Goal: Transaction & Acquisition: Purchase product/service

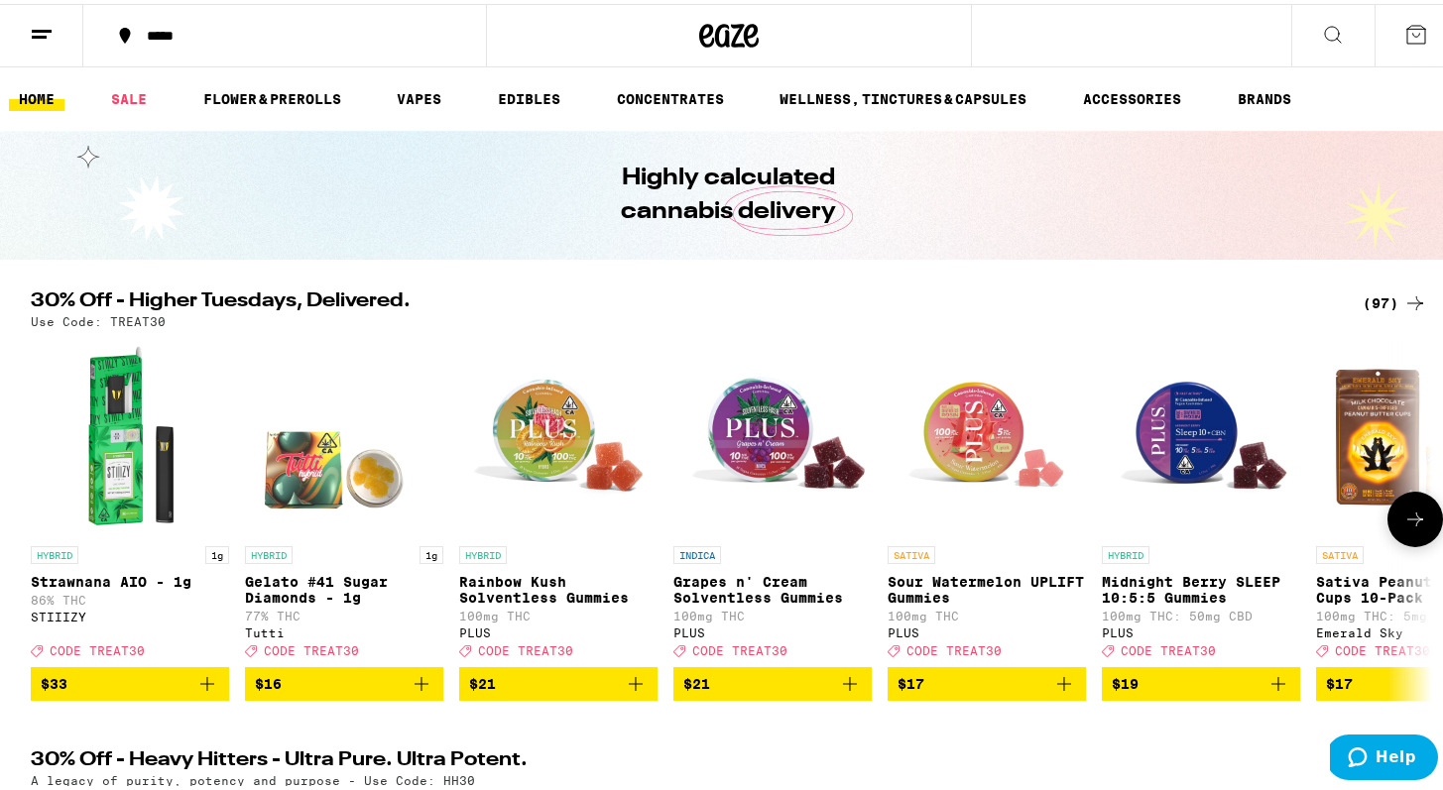
click at [1407, 517] on icon at bounding box center [1415, 516] width 24 height 24
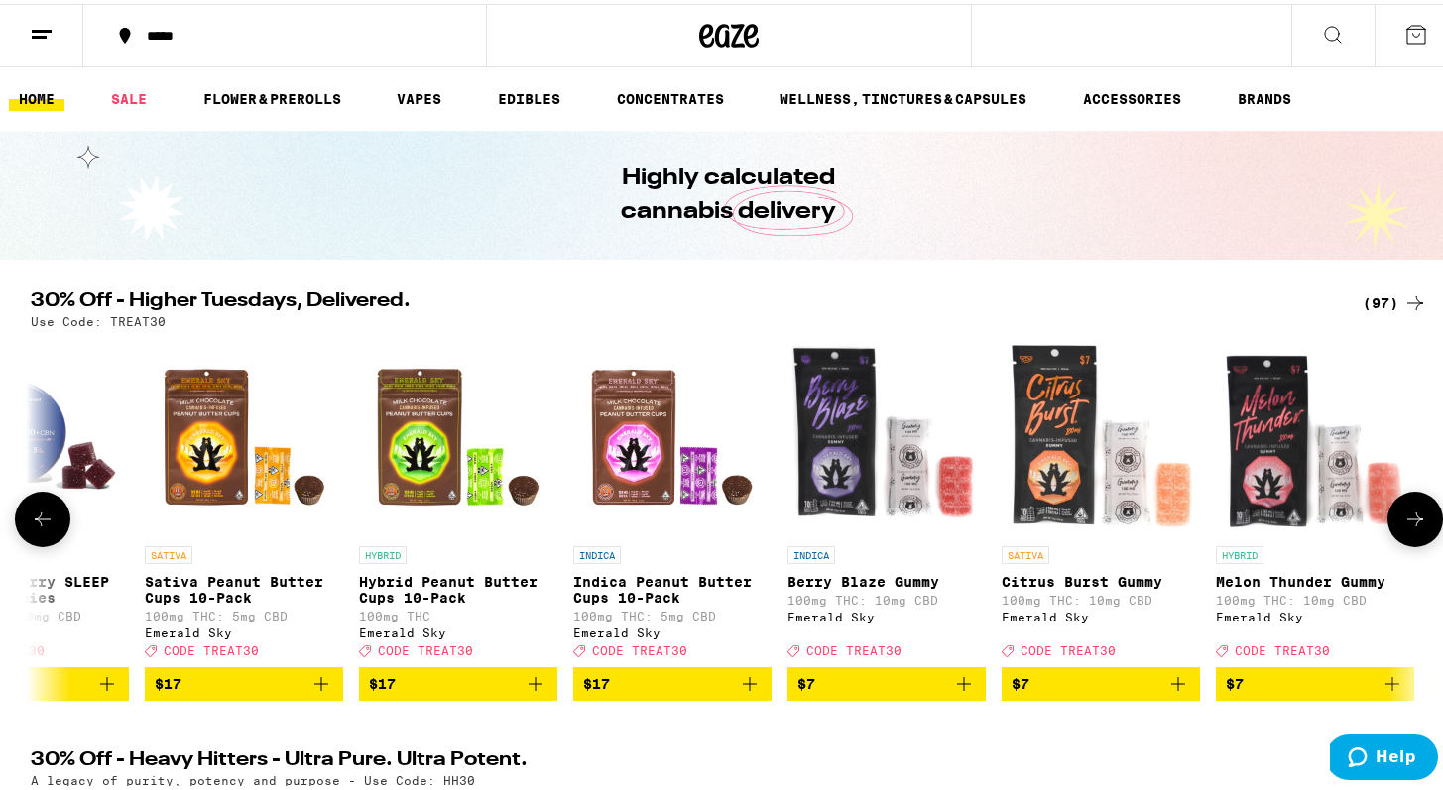
scroll to position [0, 1180]
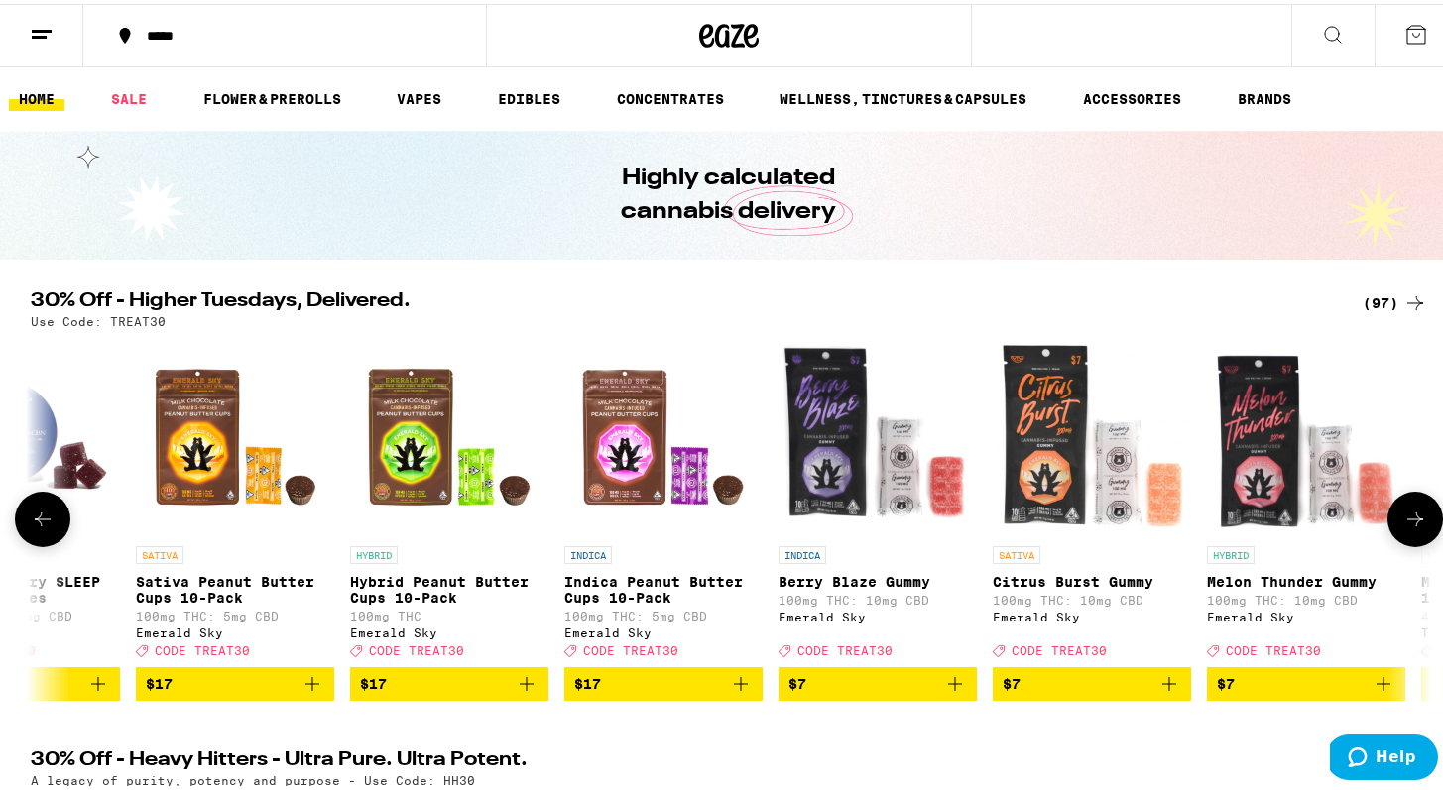
click at [1407, 508] on button at bounding box center [1415, 516] width 56 height 56
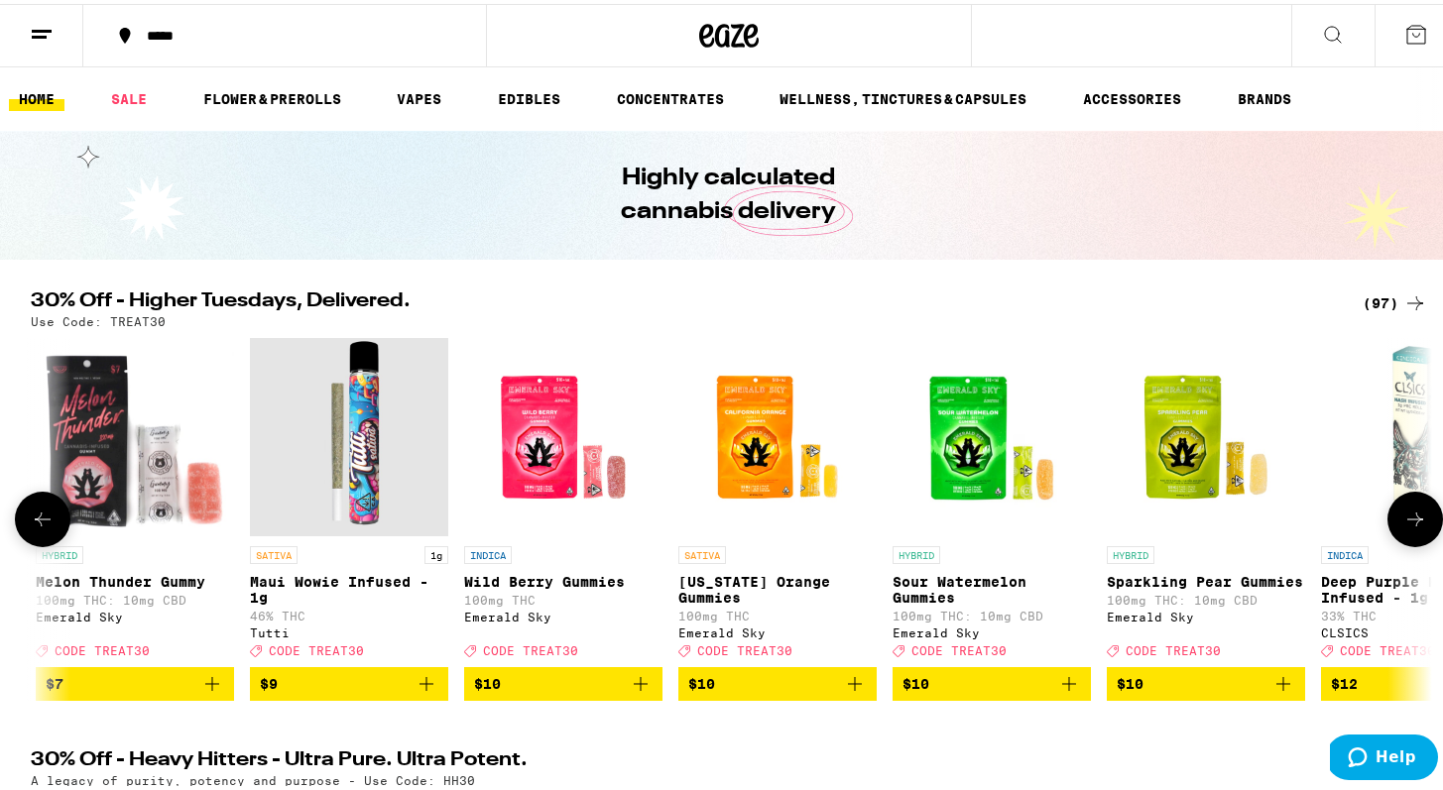
scroll to position [0, 2360]
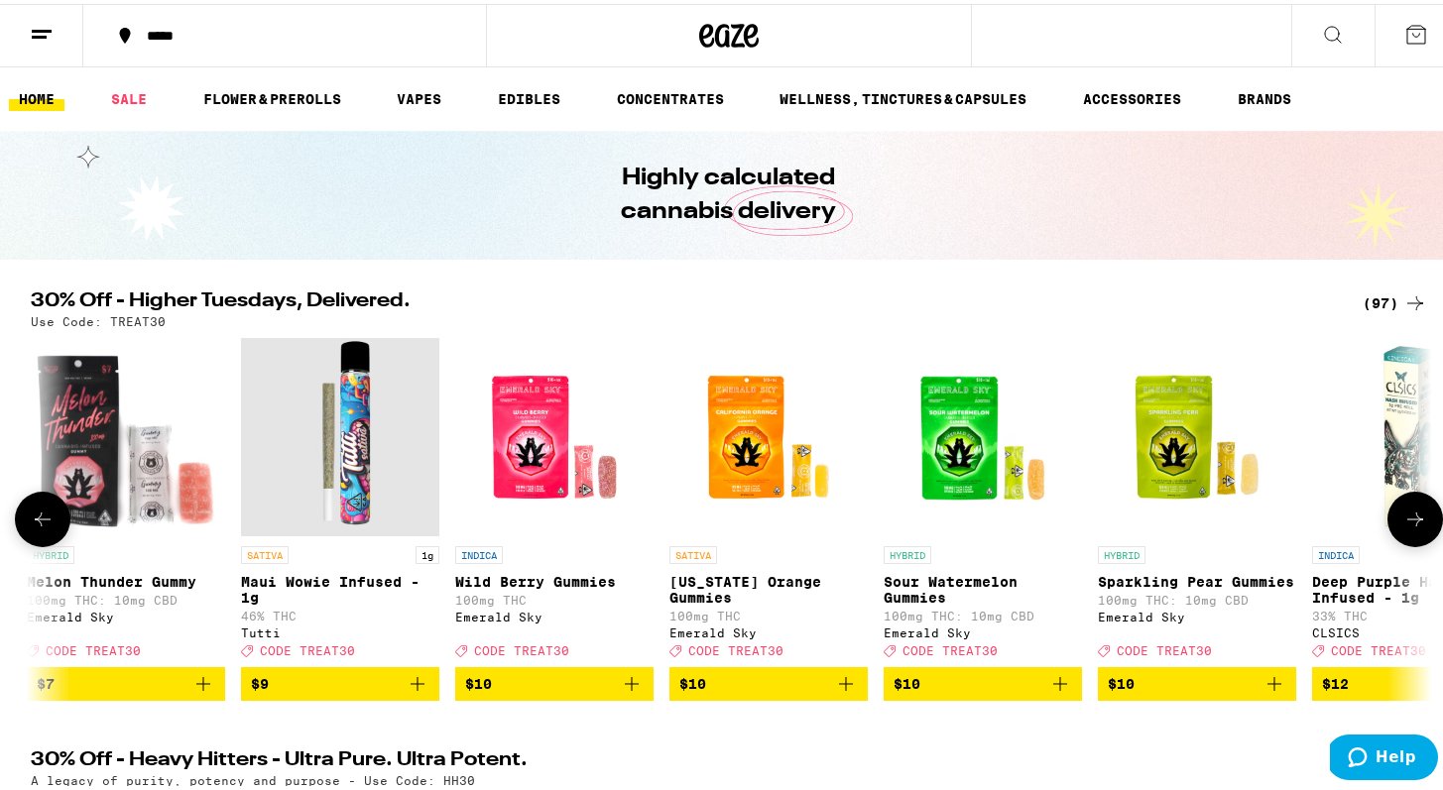
click at [35, 520] on icon at bounding box center [43, 516] width 24 height 24
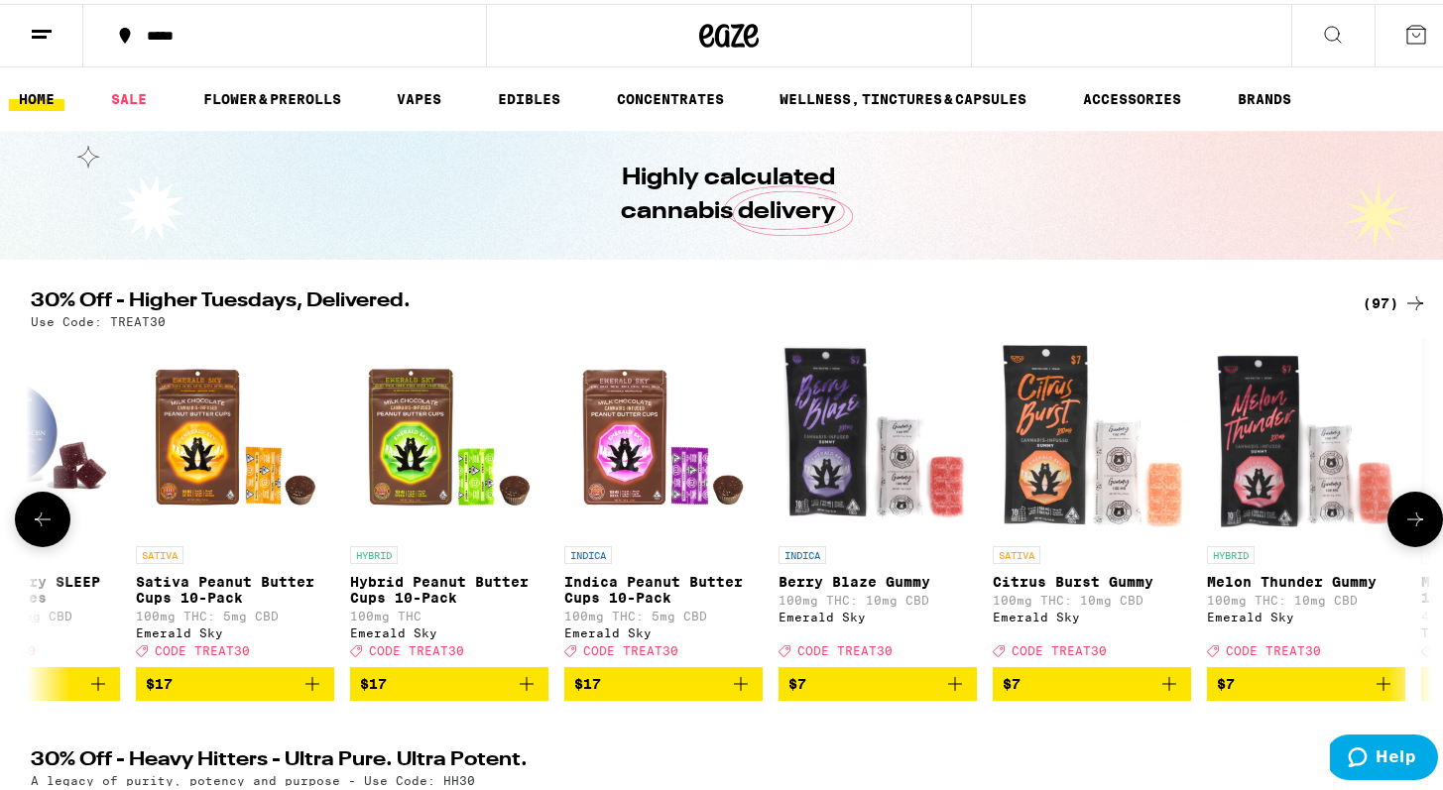
scroll to position [0, 1180]
click at [1411, 522] on icon at bounding box center [1415, 516] width 24 height 24
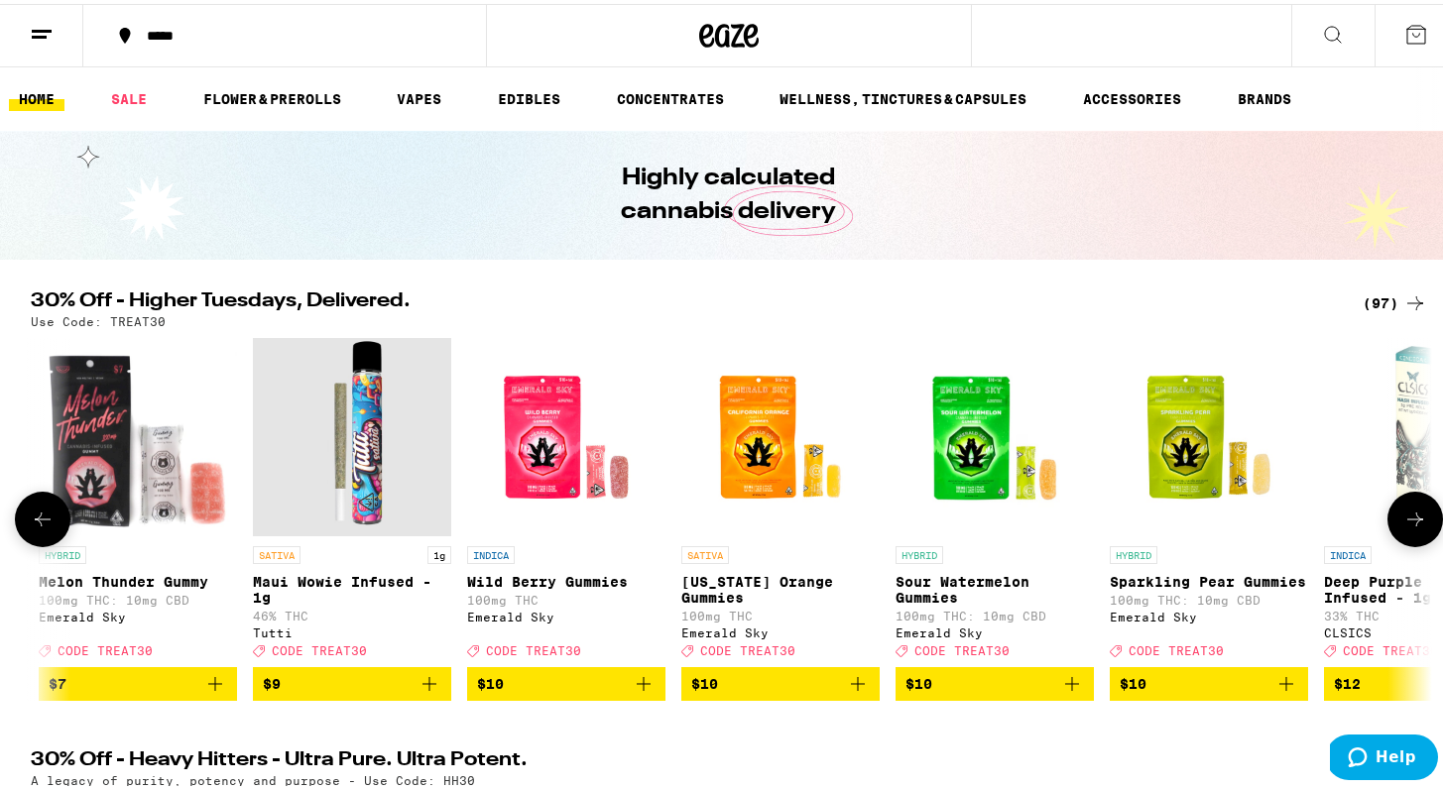
scroll to position [0, 2360]
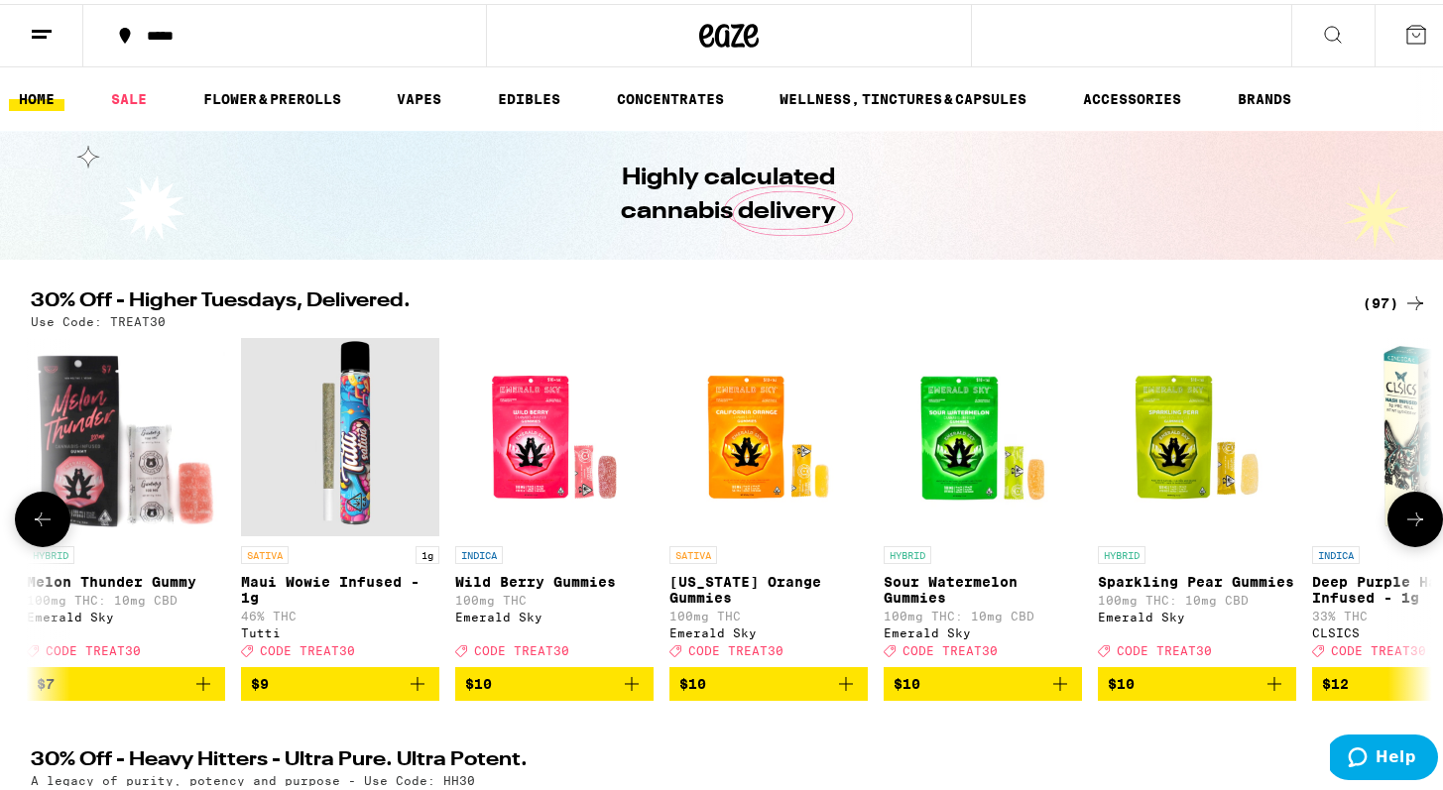
click at [1411, 522] on icon at bounding box center [1415, 516] width 24 height 24
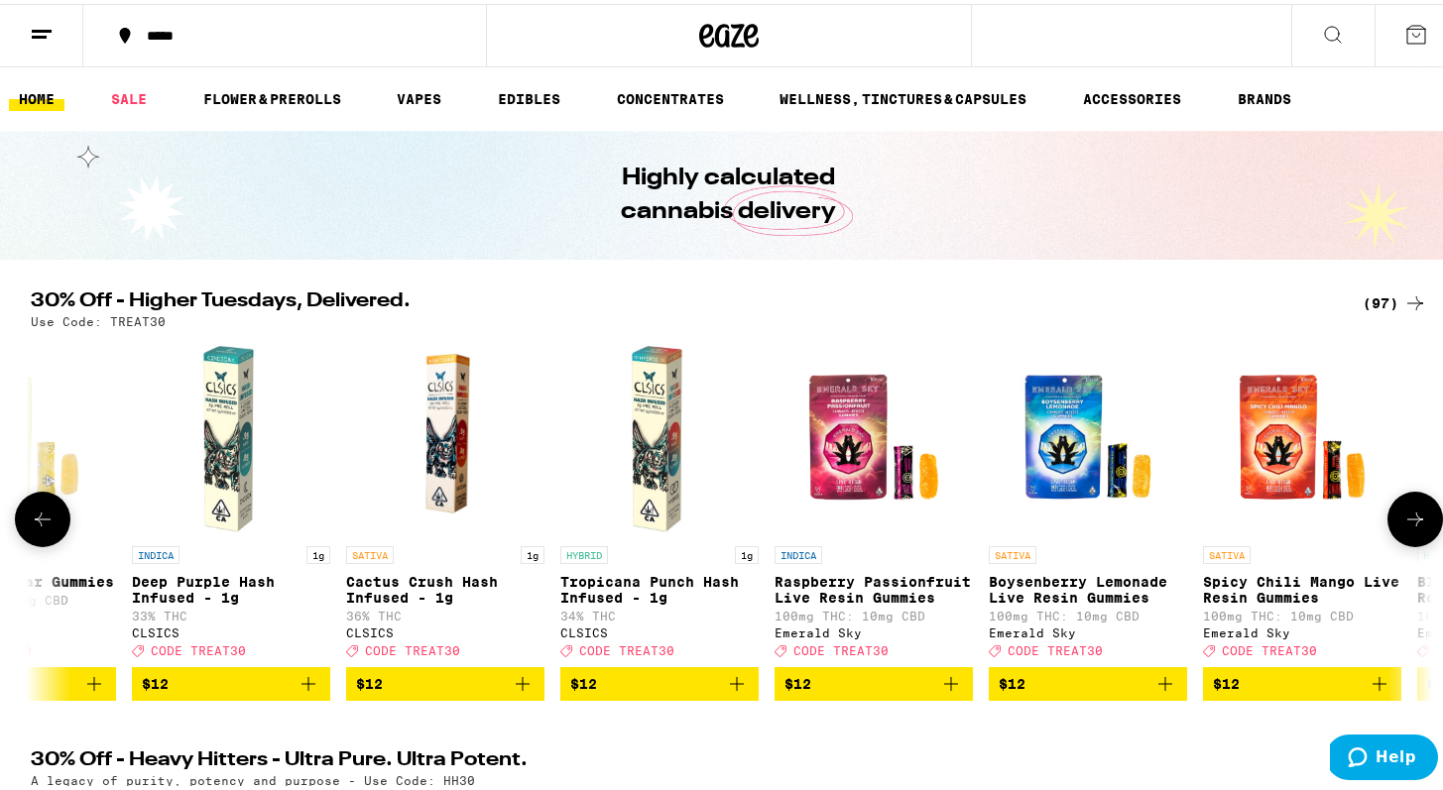
click at [1411, 522] on icon at bounding box center [1415, 516] width 24 height 24
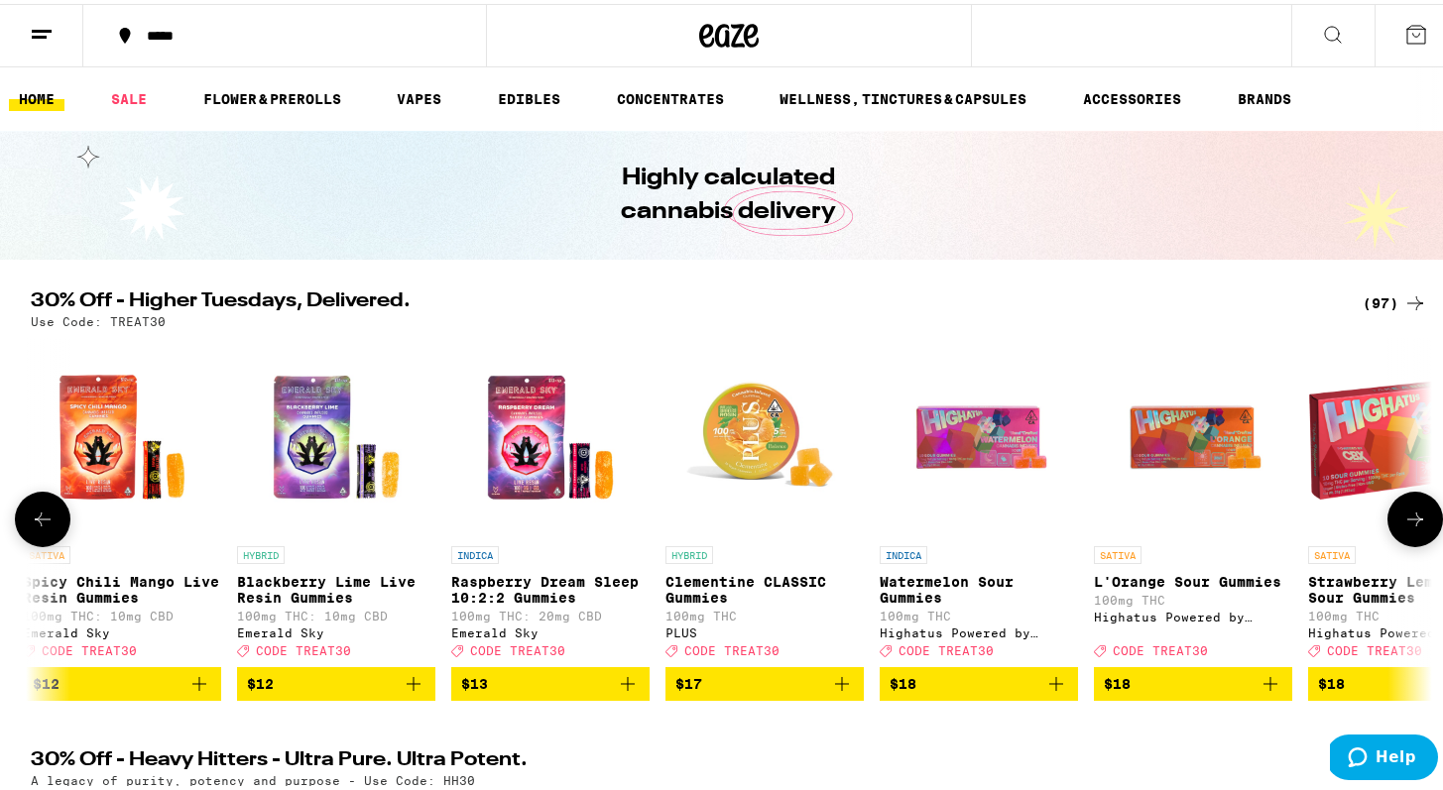
click at [1411, 522] on icon at bounding box center [1415, 516] width 24 height 24
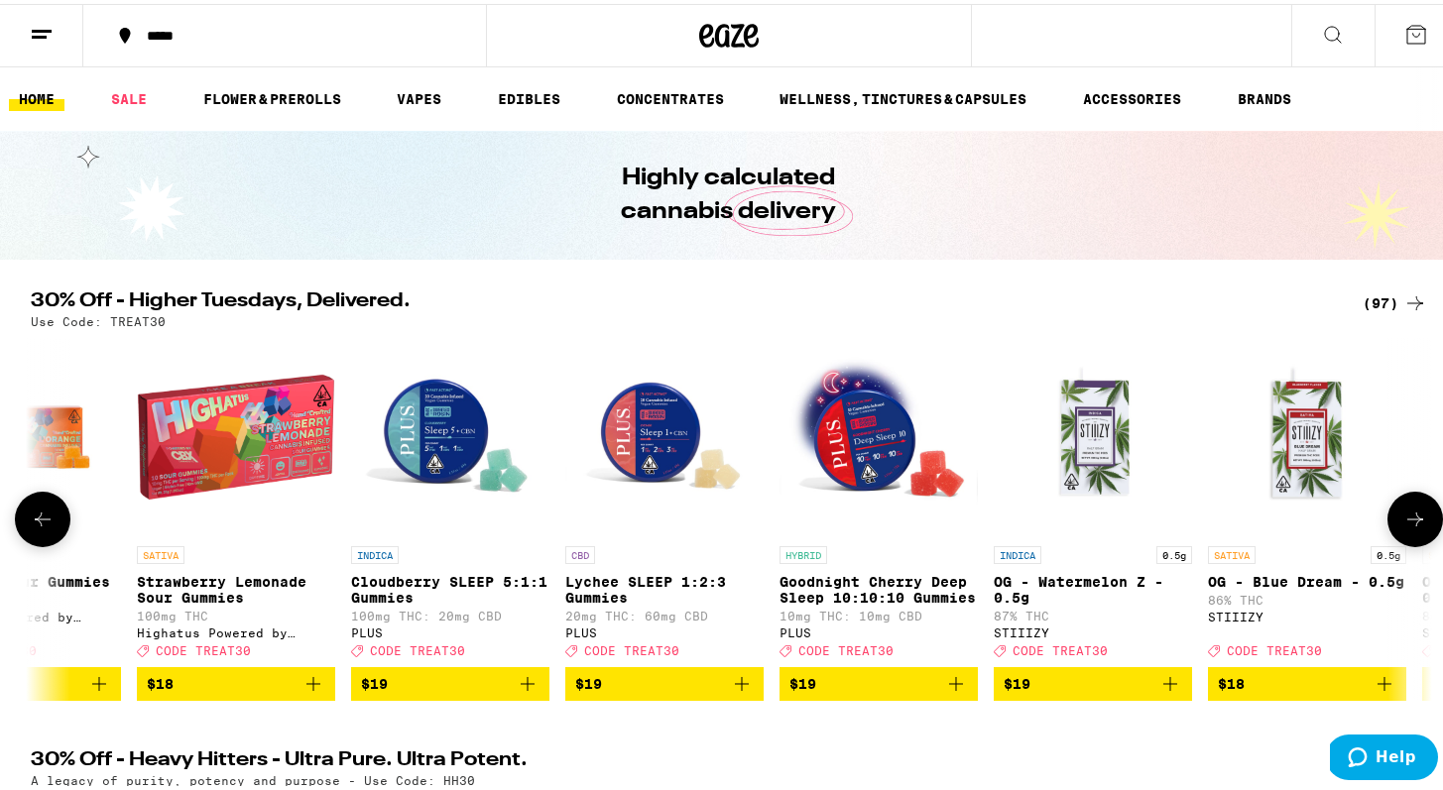
scroll to position [0, 5900]
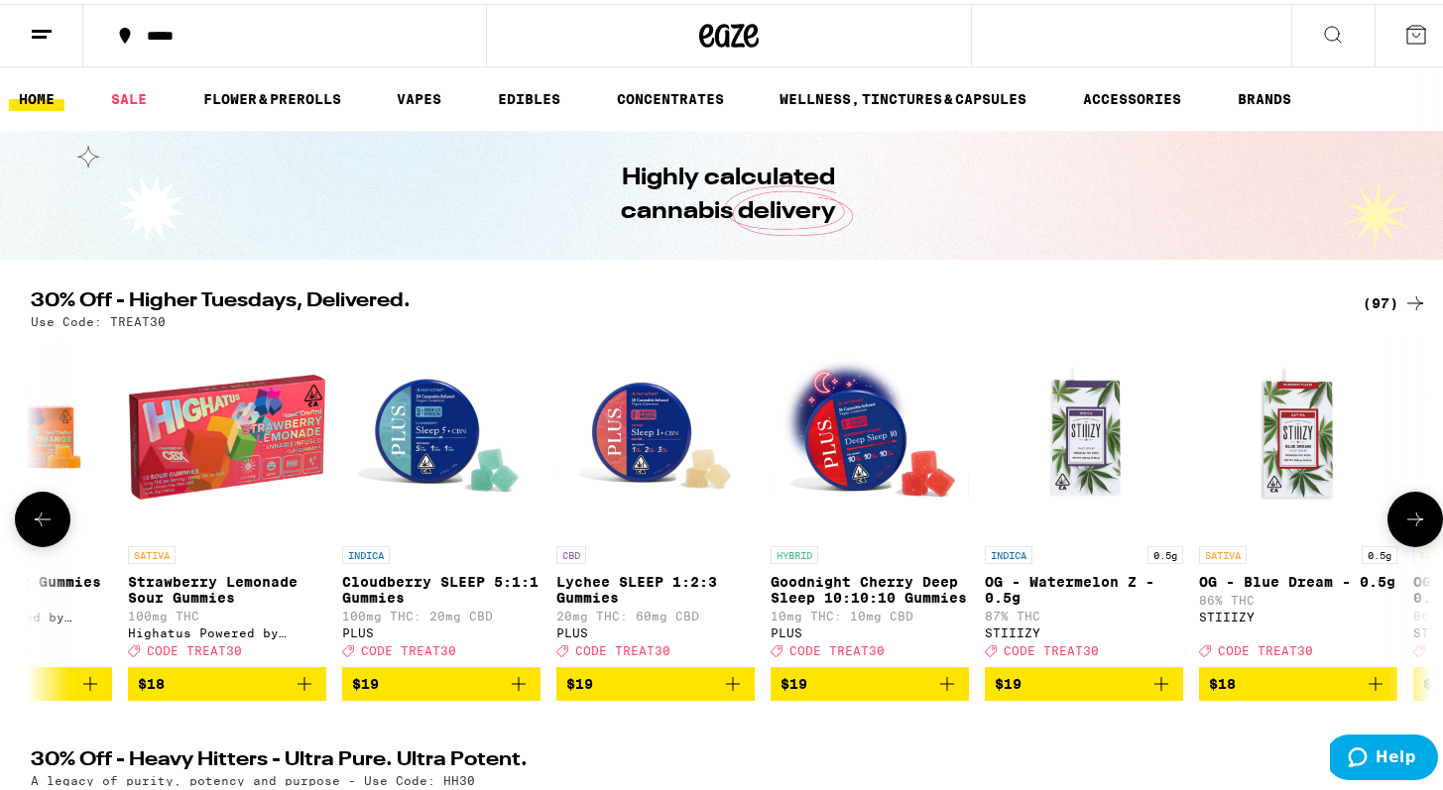
click at [49, 517] on button at bounding box center [43, 516] width 56 height 56
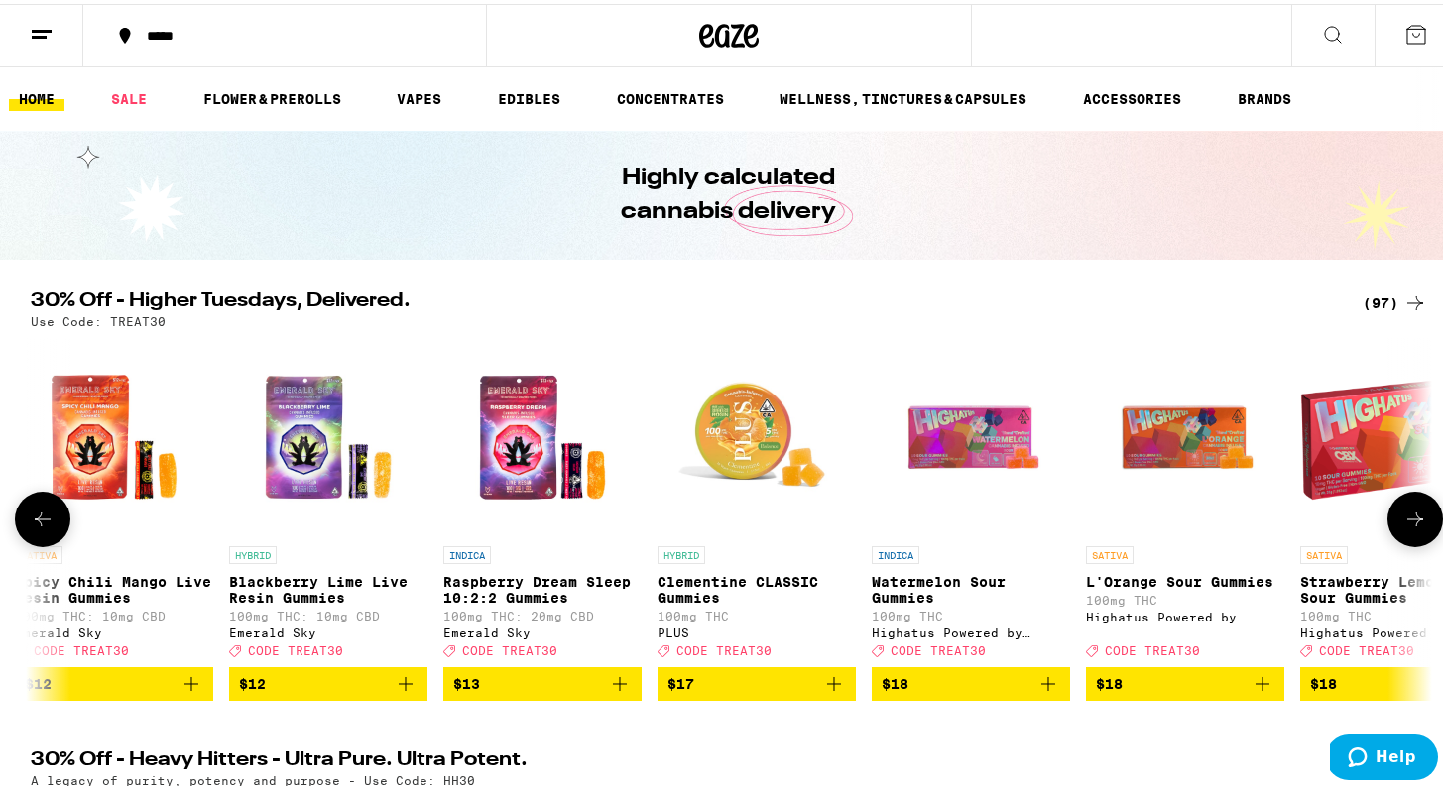
scroll to position [0, 4720]
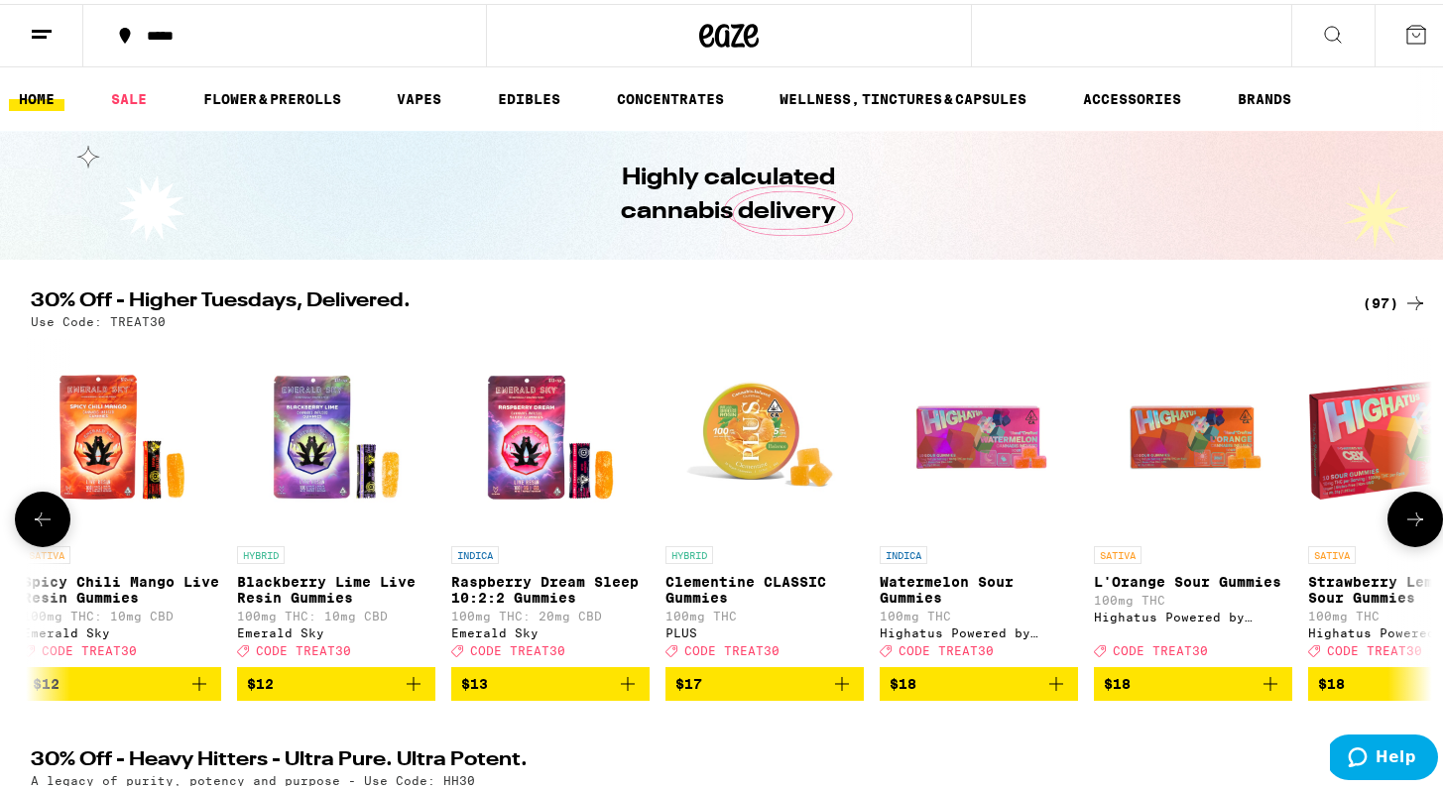
click at [1403, 523] on icon at bounding box center [1415, 516] width 24 height 24
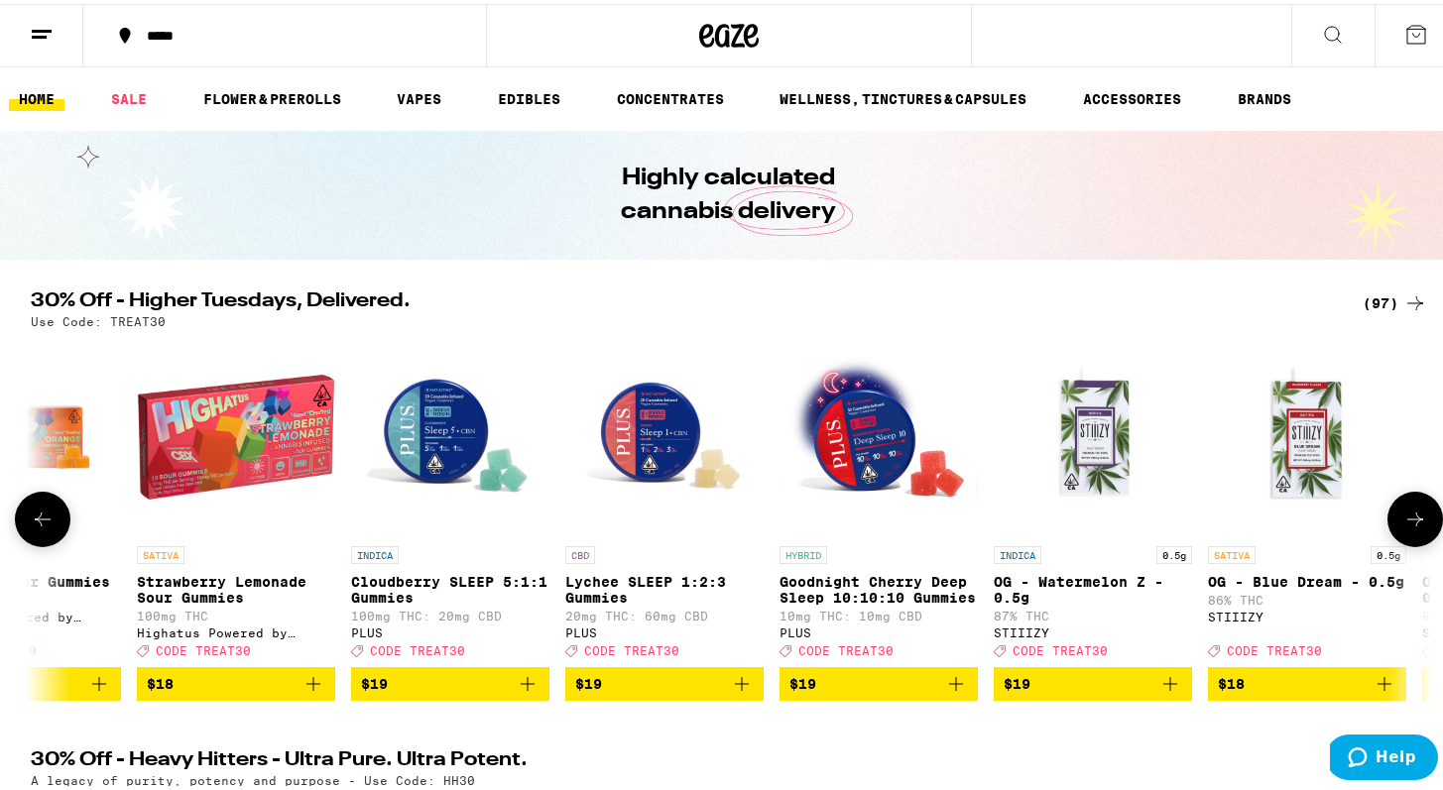
scroll to position [0, 5900]
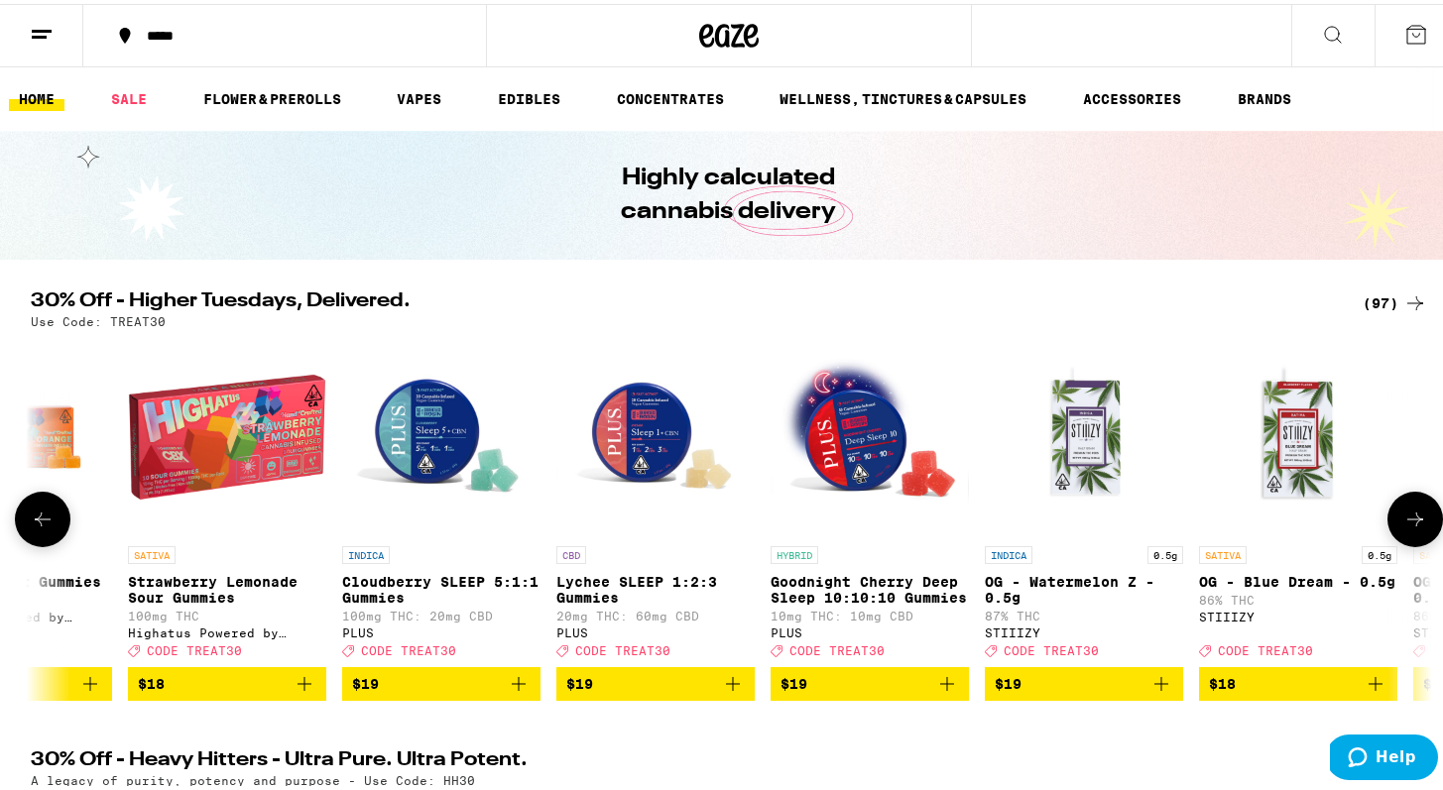
click at [1403, 523] on icon at bounding box center [1415, 516] width 24 height 24
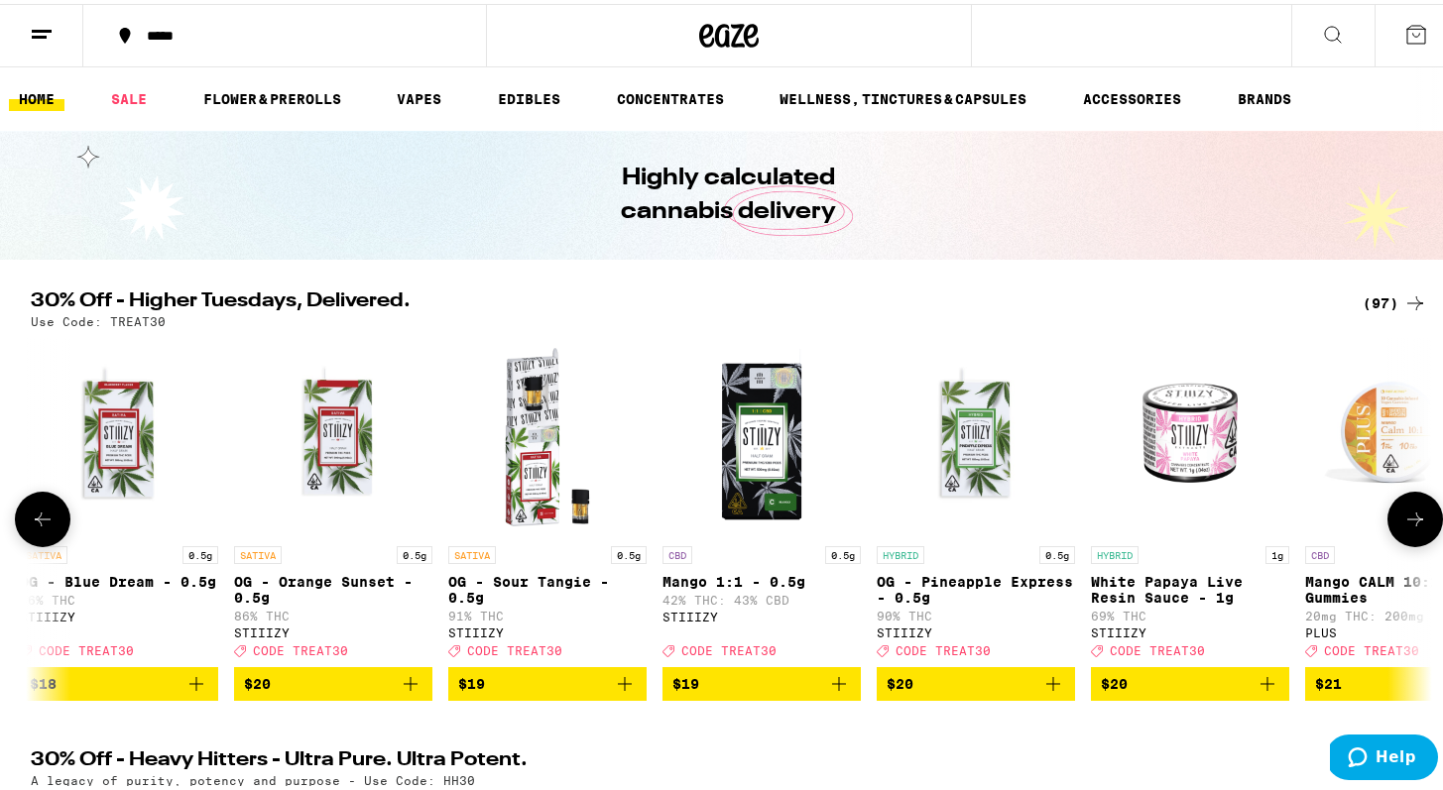
scroll to position [0, 7080]
click at [1403, 523] on icon at bounding box center [1415, 516] width 24 height 24
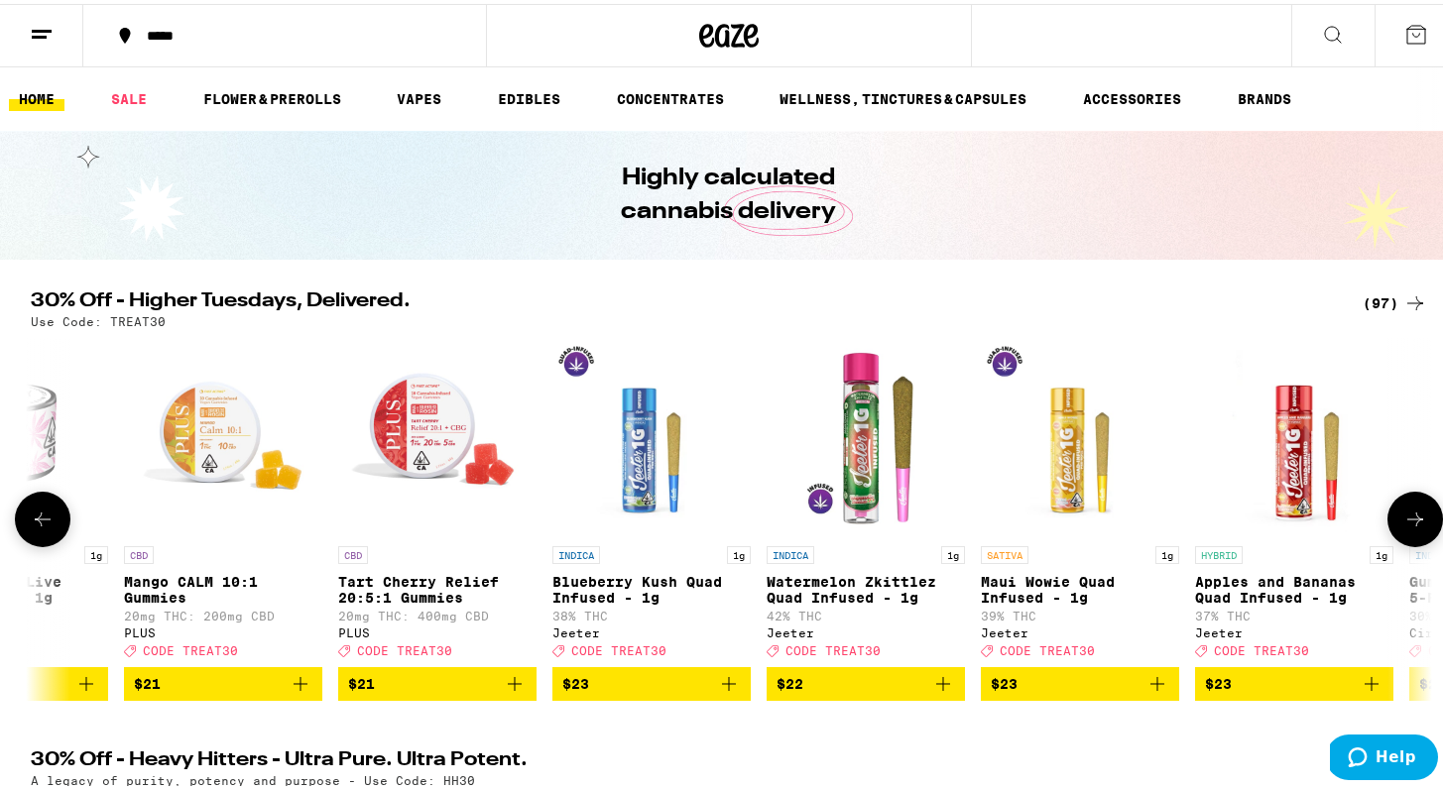
click at [1403, 523] on icon at bounding box center [1415, 516] width 24 height 24
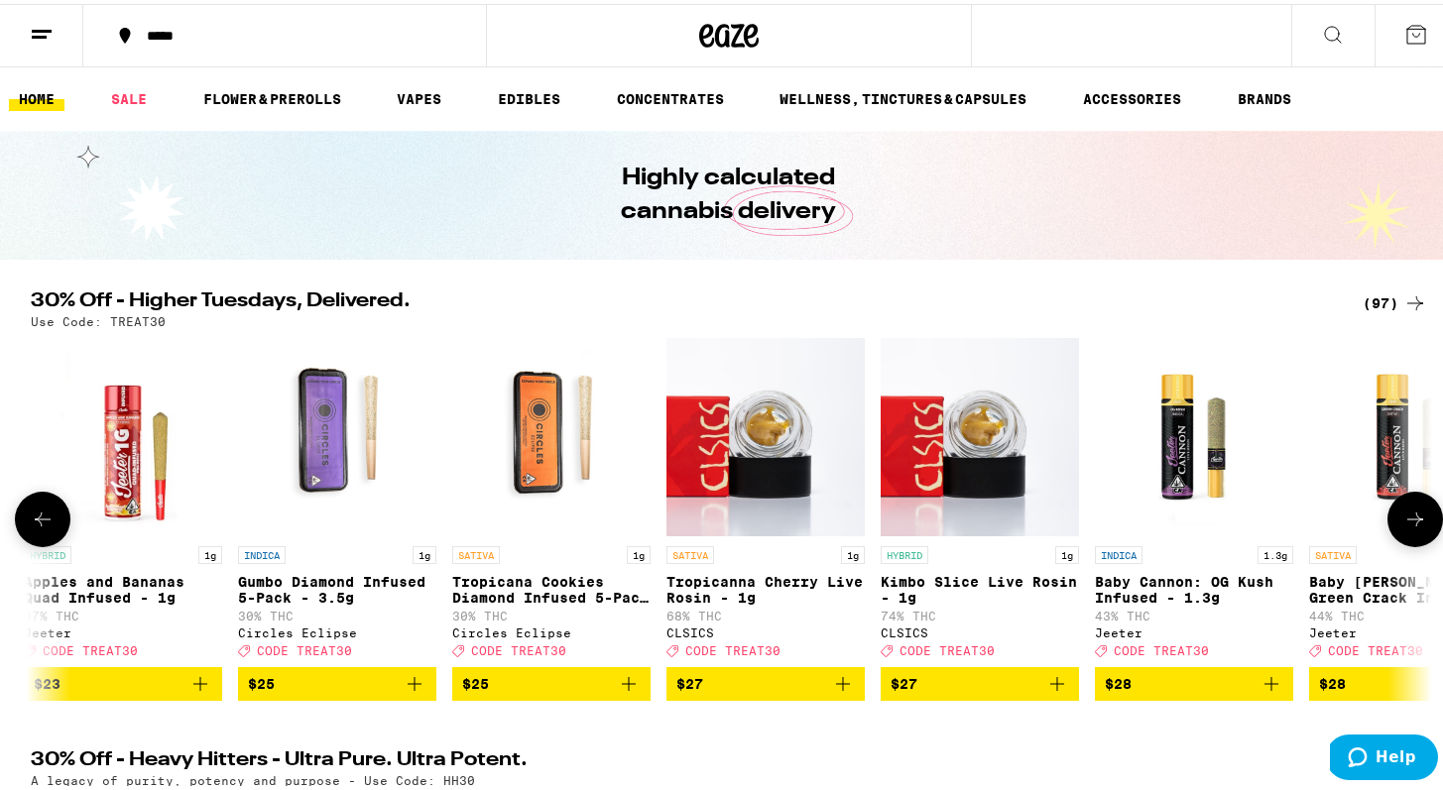
scroll to position [0, 9440]
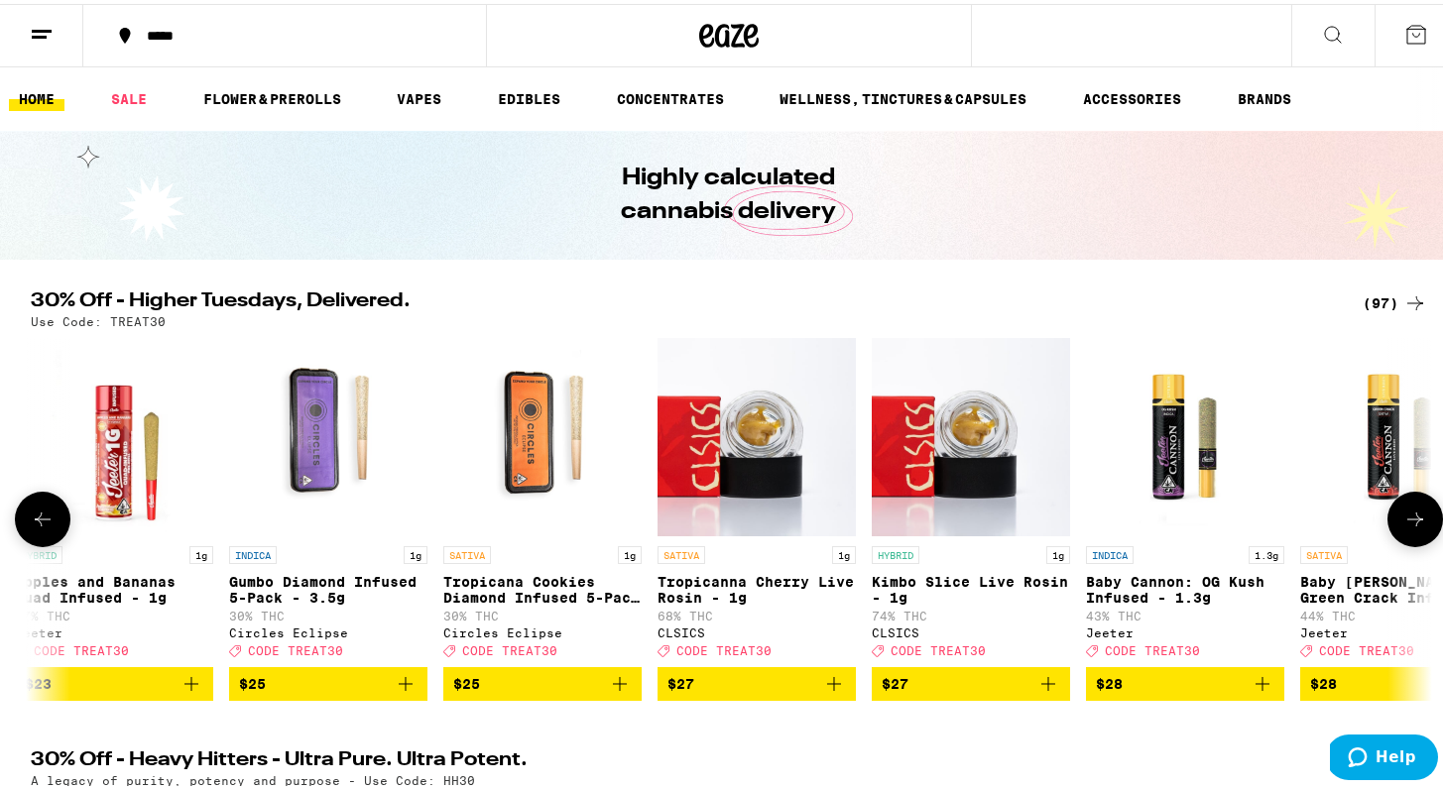
click at [1403, 523] on icon at bounding box center [1415, 516] width 24 height 24
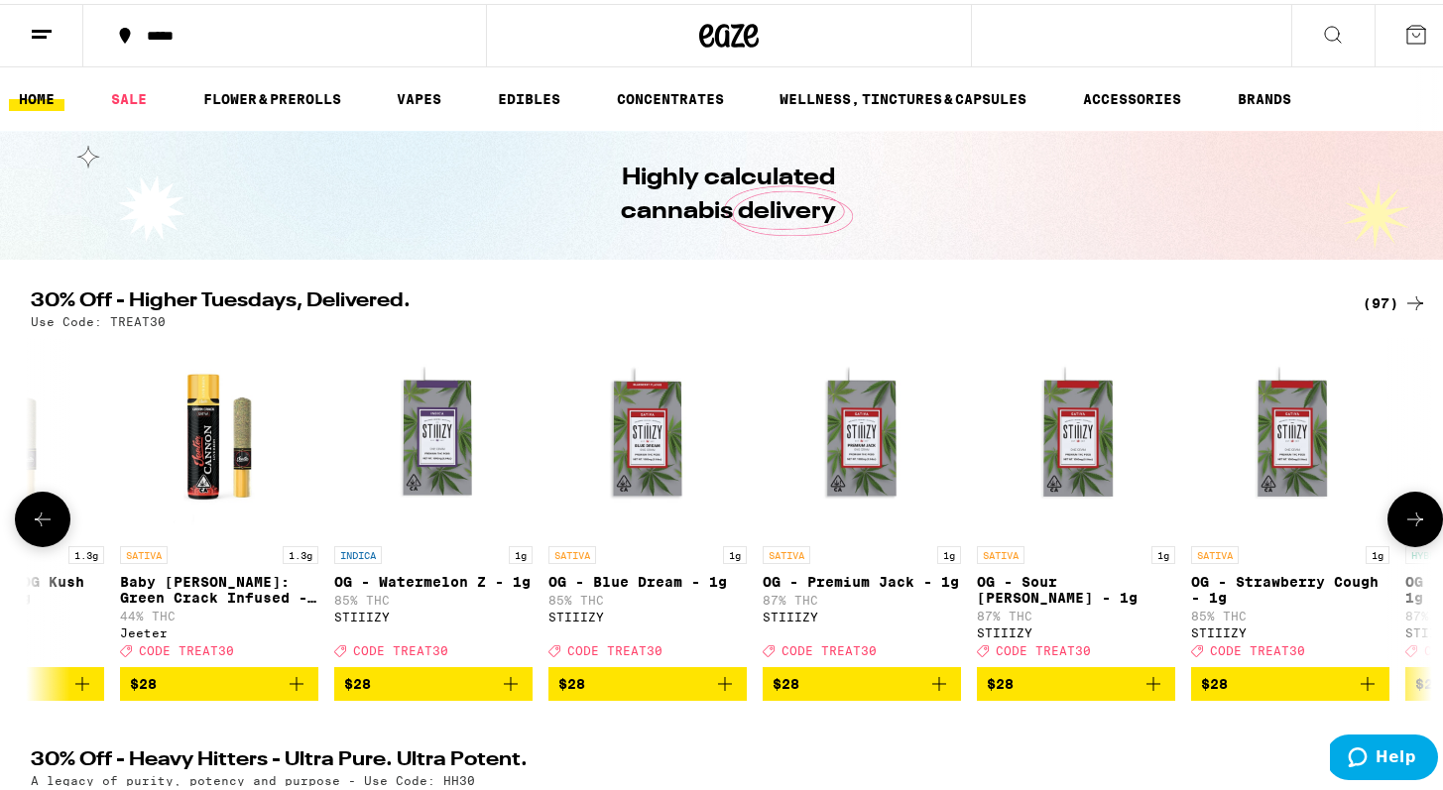
click at [1403, 523] on icon at bounding box center [1415, 516] width 24 height 24
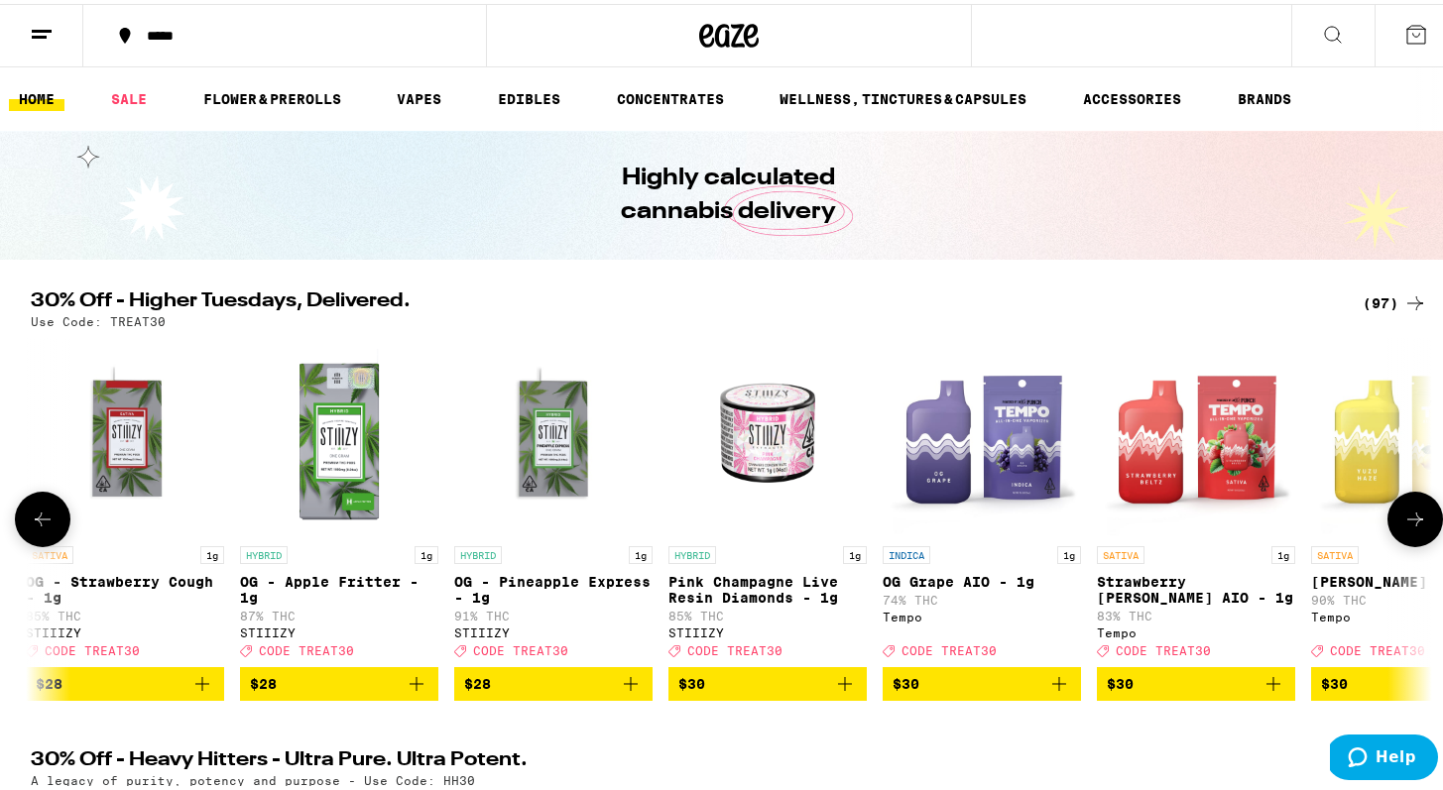
scroll to position [0, 11800]
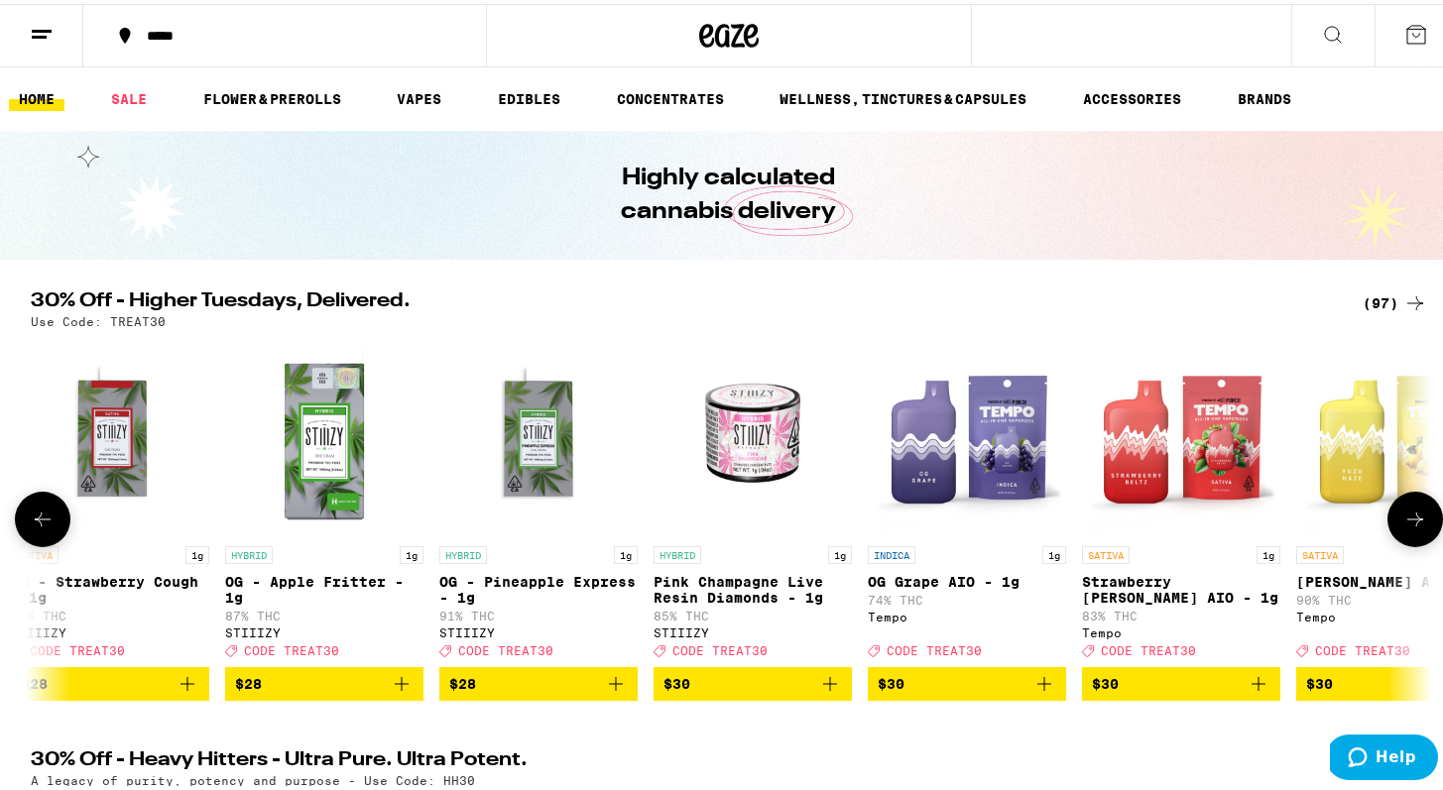
click at [1403, 523] on icon at bounding box center [1415, 516] width 24 height 24
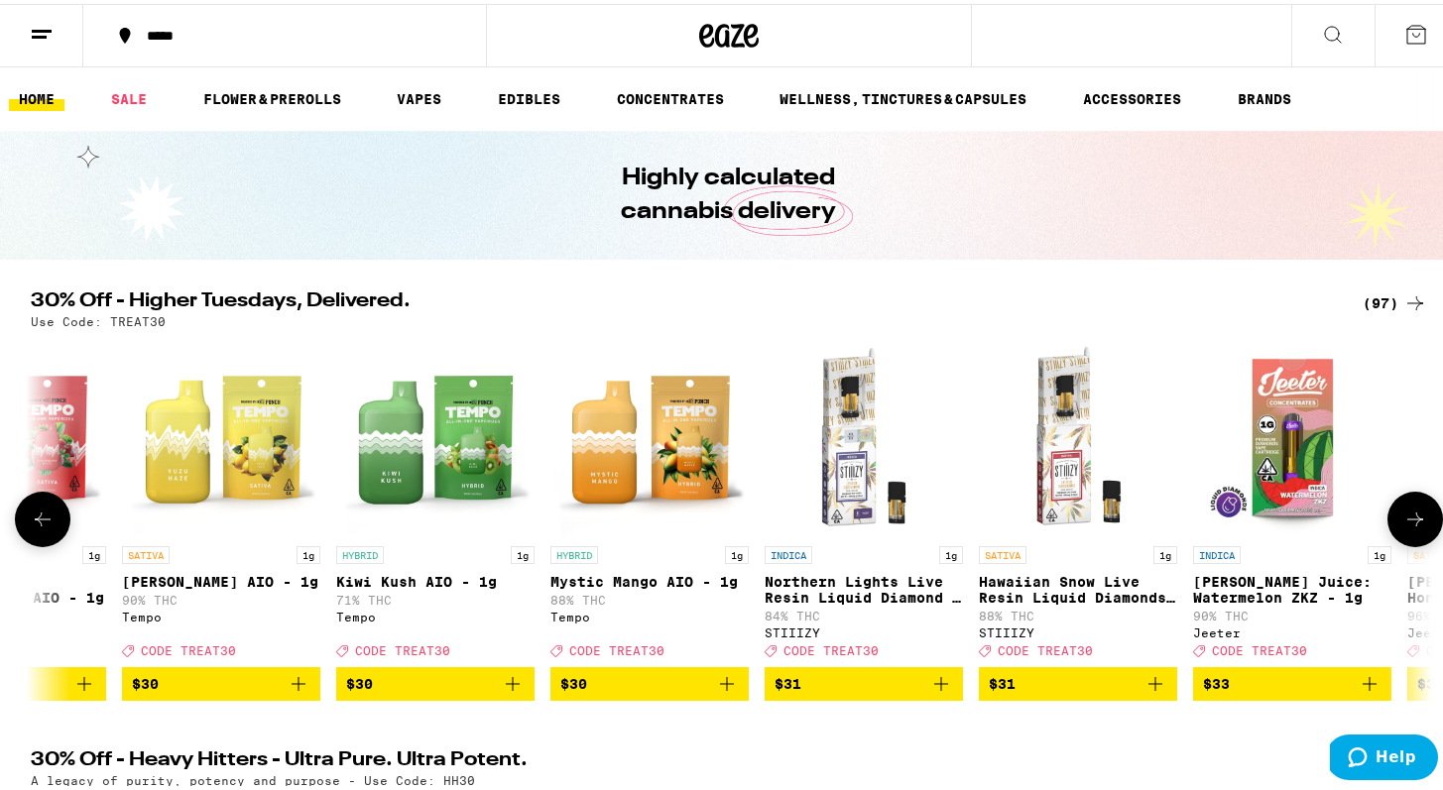
scroll to position [0, 12980]
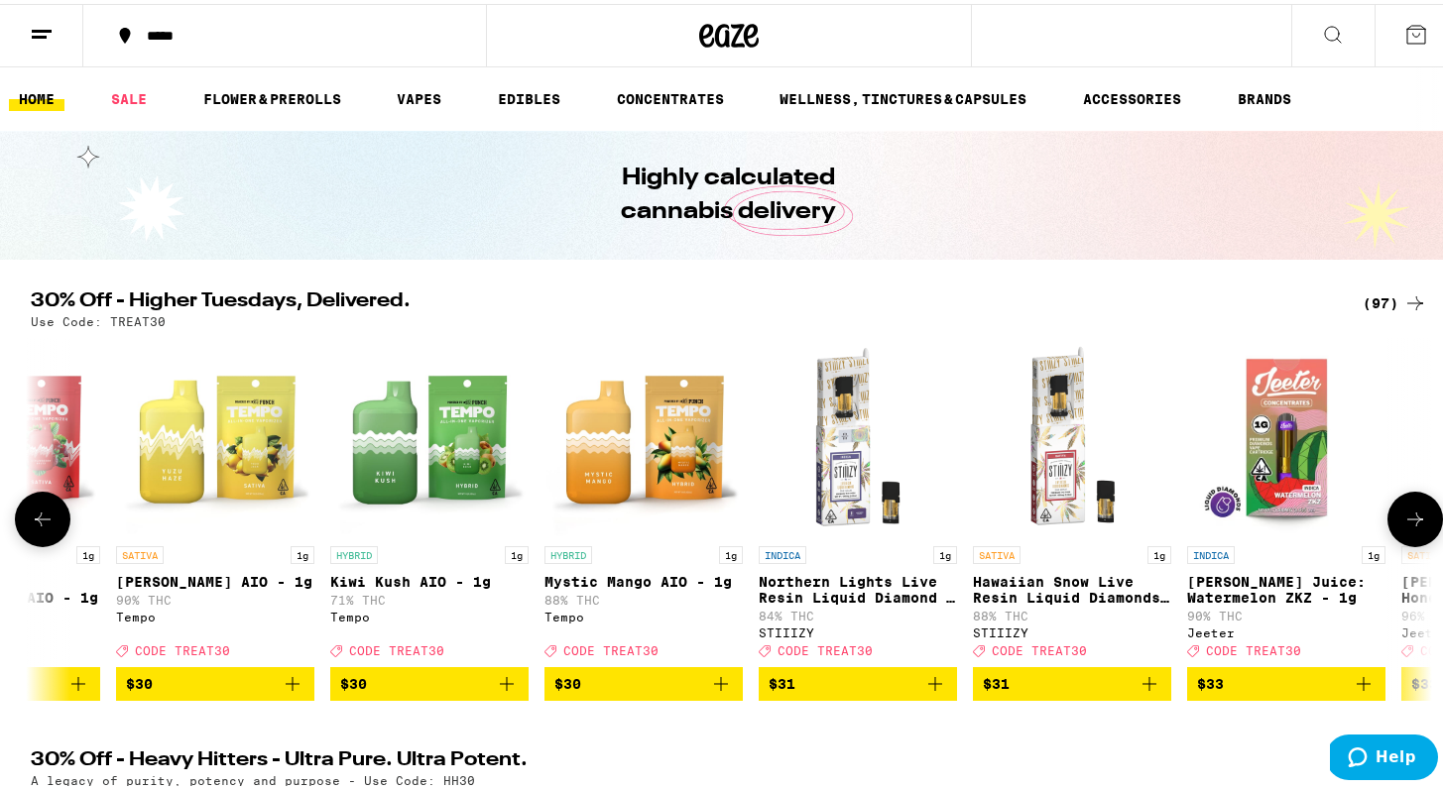
click at [1403, 523] on icon at bounding box center [1415, 516] width 24 height 24
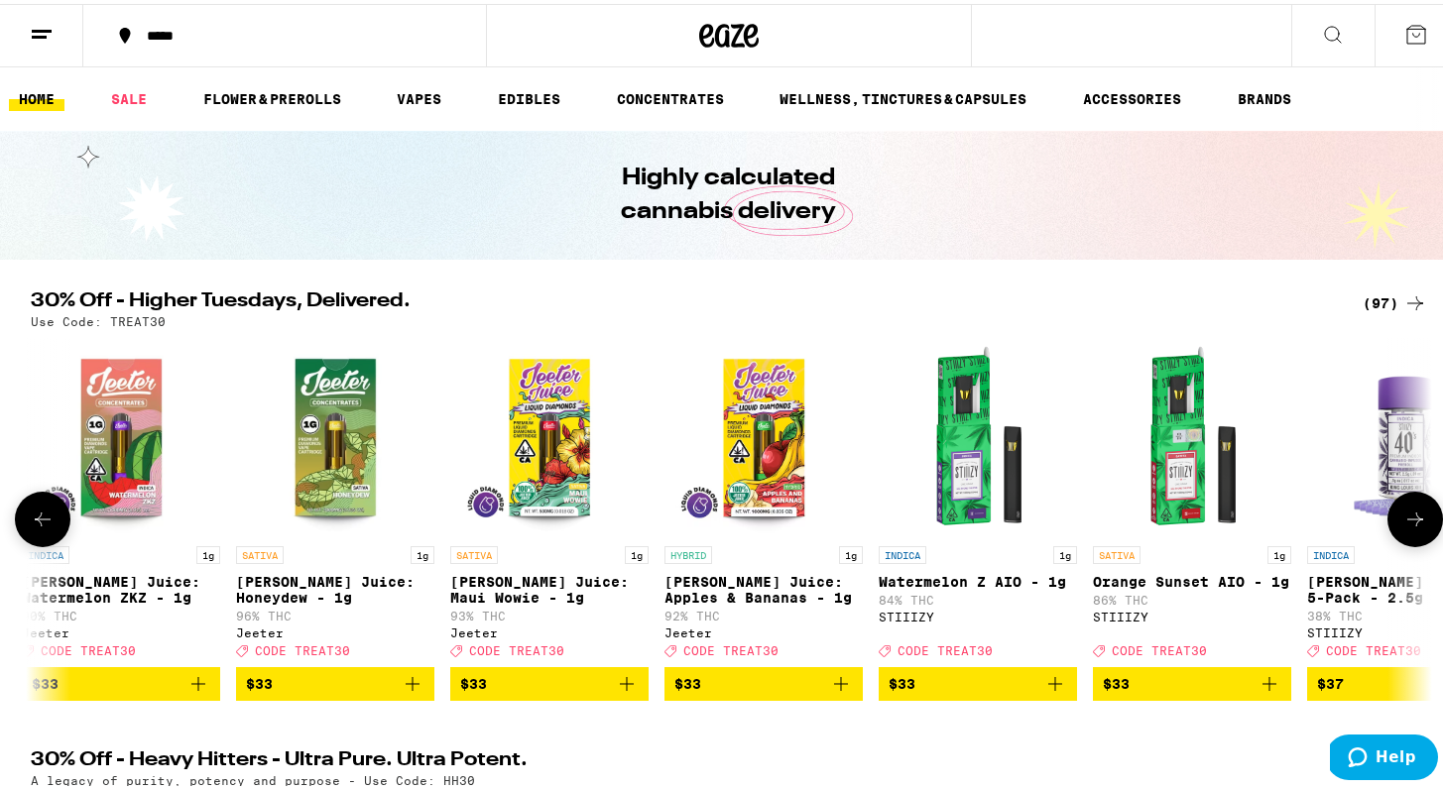
scroll to position [0, 14160]
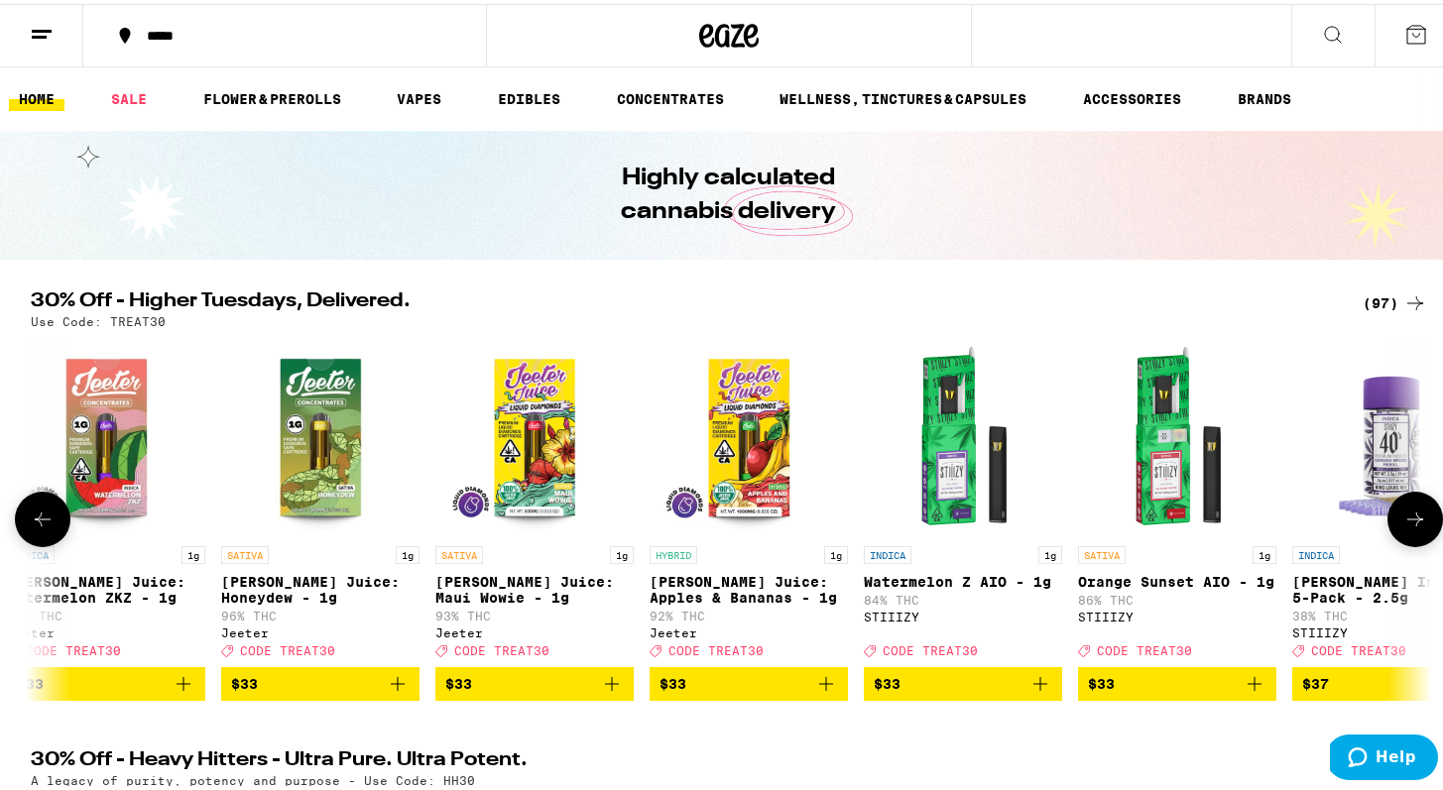
click at [1403, 523] on icon at bounding box center [1415, 516] width 24 height 24
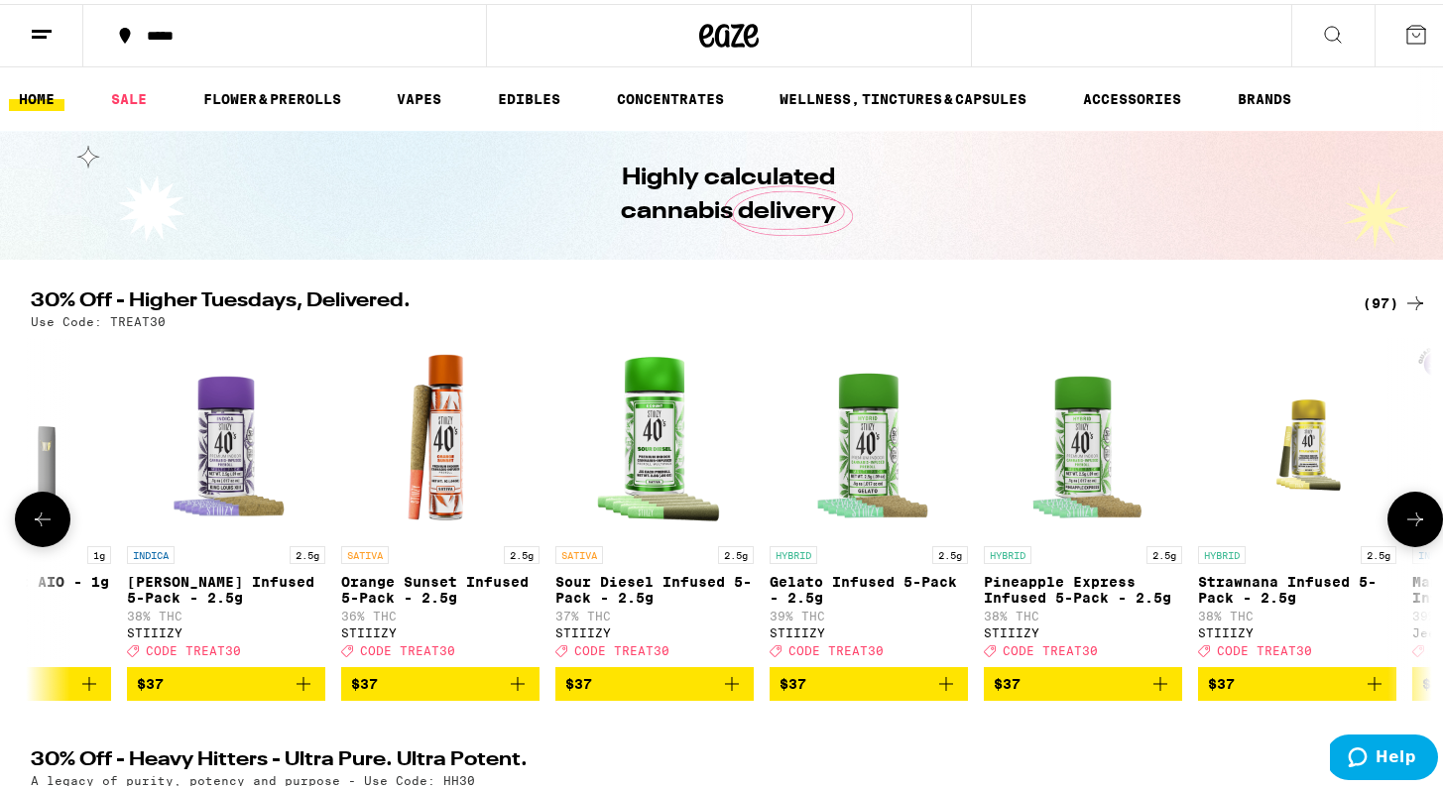
scroll to position [0, 15340]
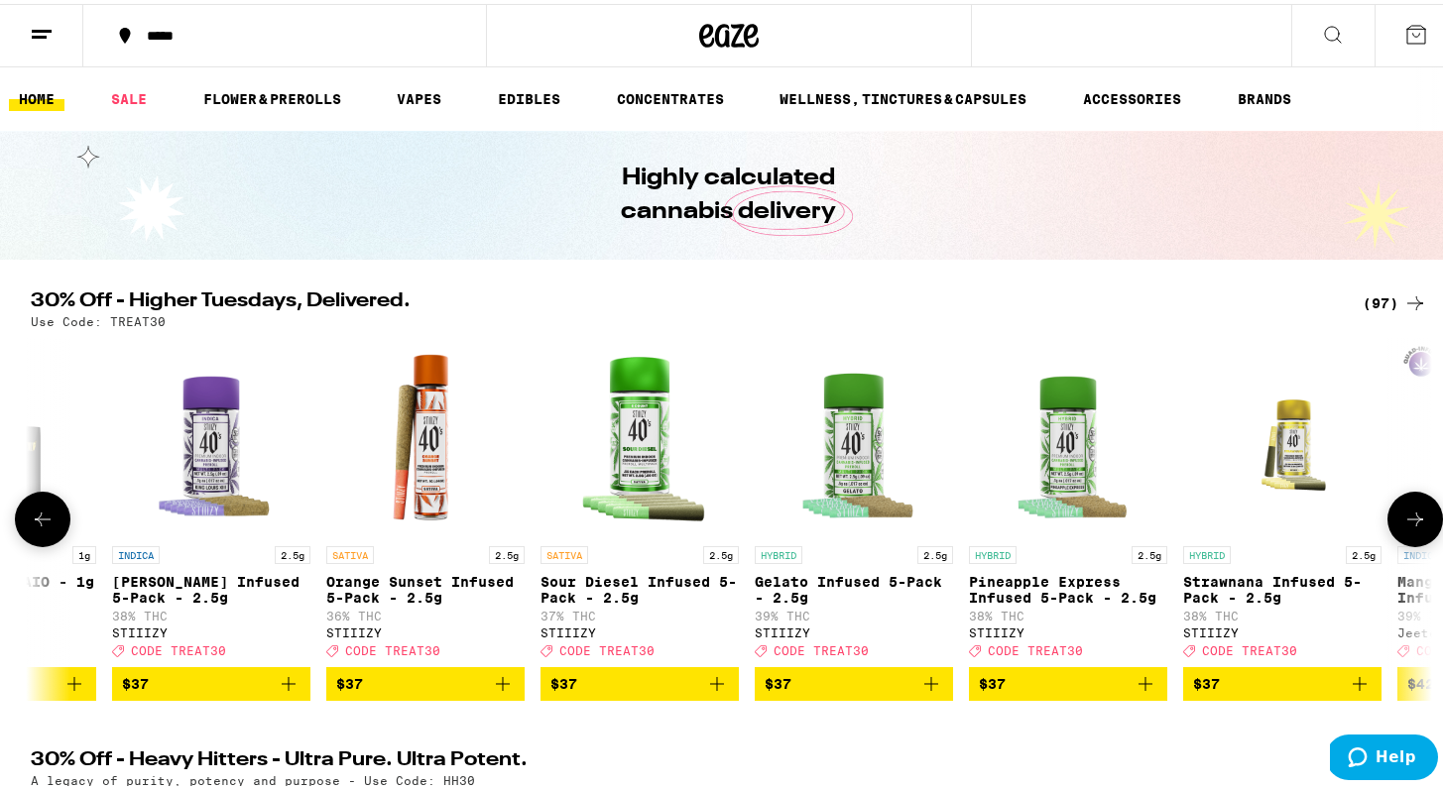
click at [1403, 523] on icon at bounding box center [1415, 516] width 24 height 24
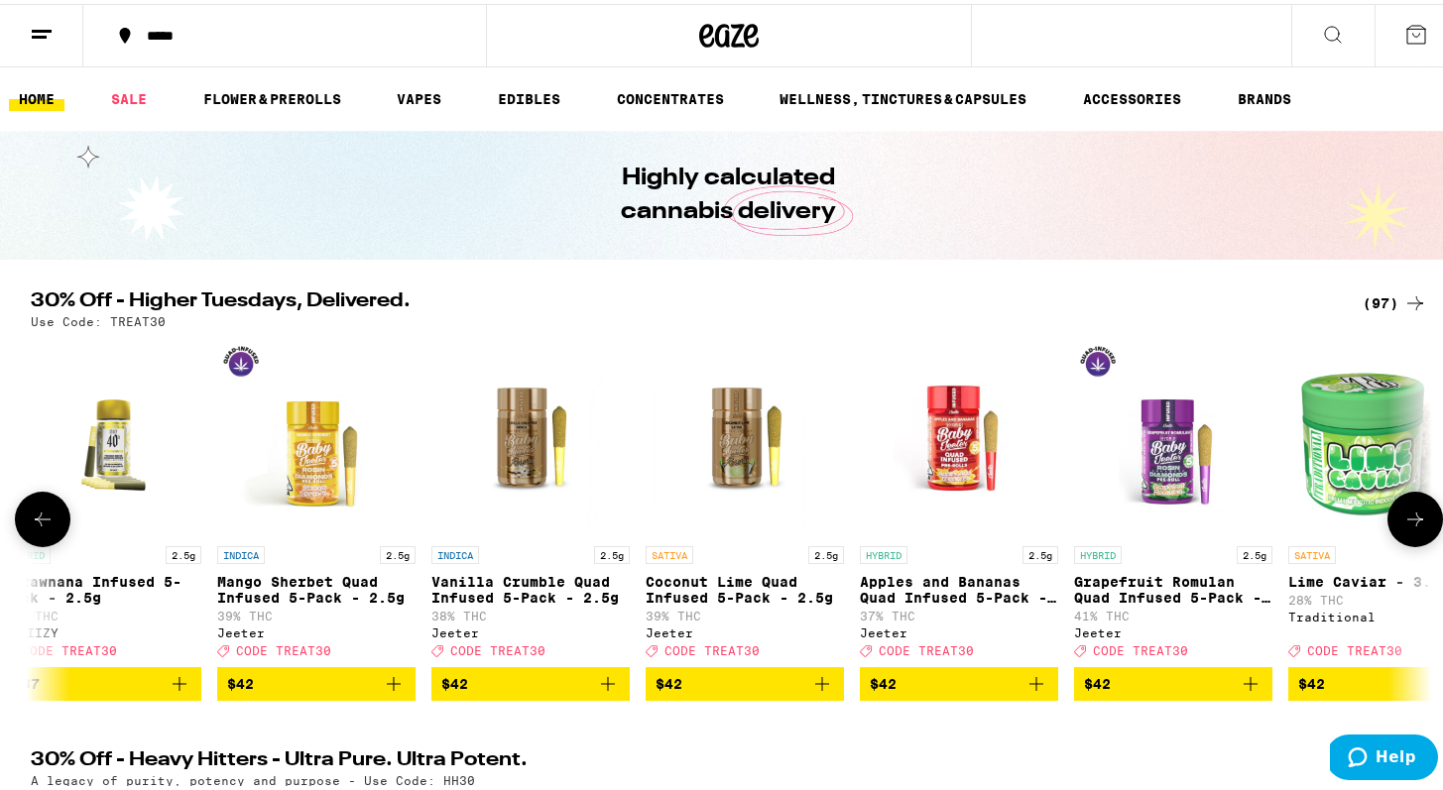
click at [1403, 523] on icon at bounding box center [1415, 516] width 24 height 24
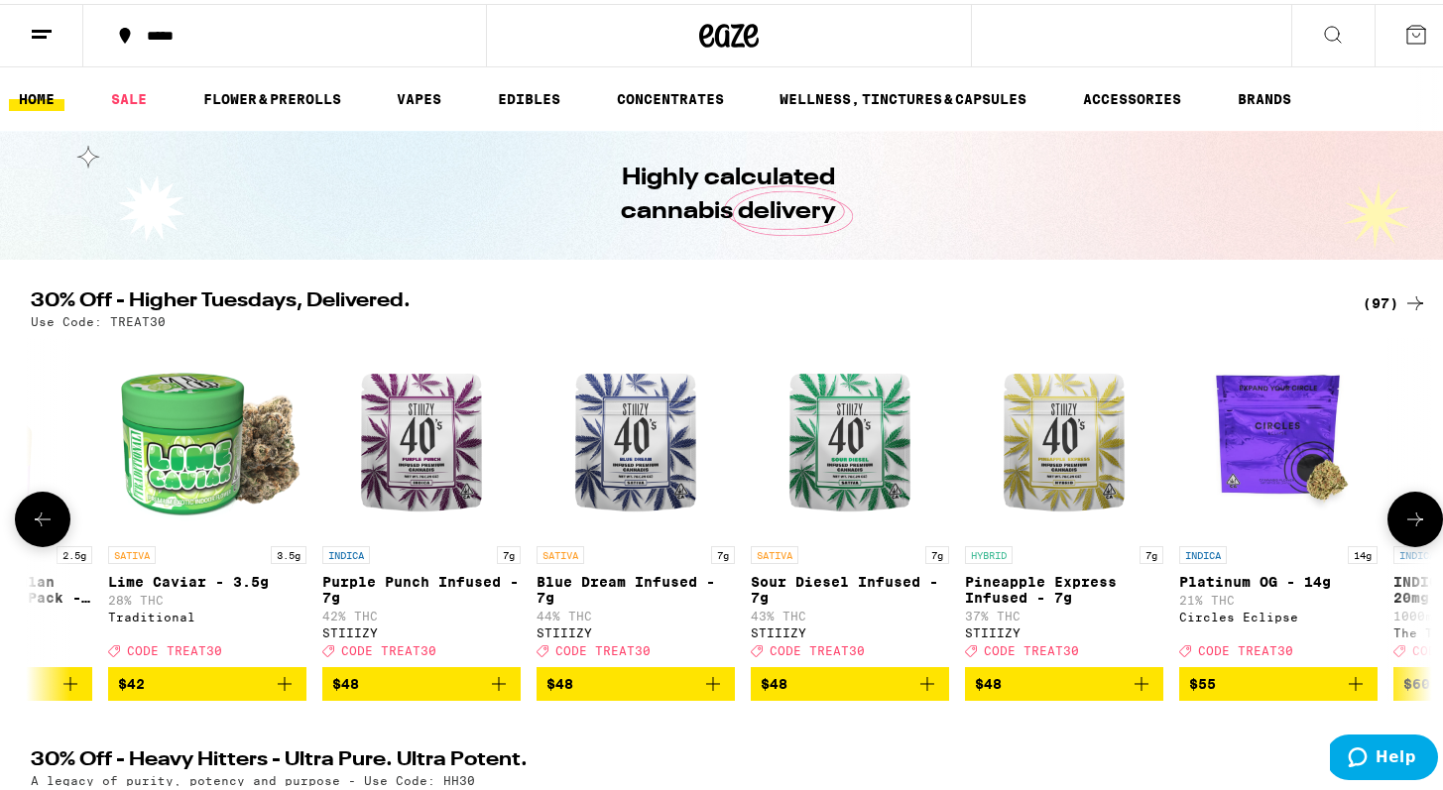
click at [1403, 523] on icon at bounding box center [1415, 516] width 24 height 24
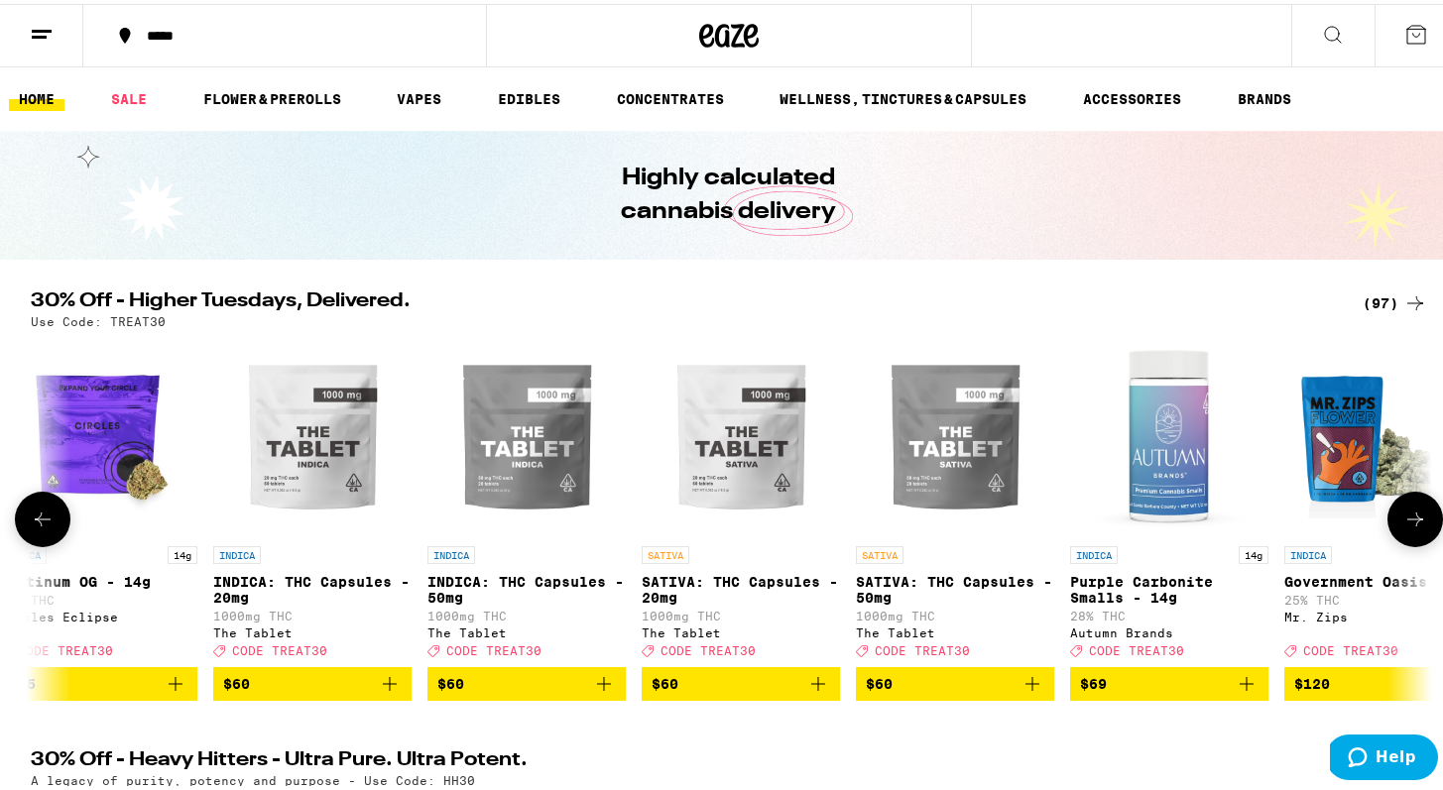
click at [1403, 523] on icon at bounding box center [1415, 516] width 24 height 24
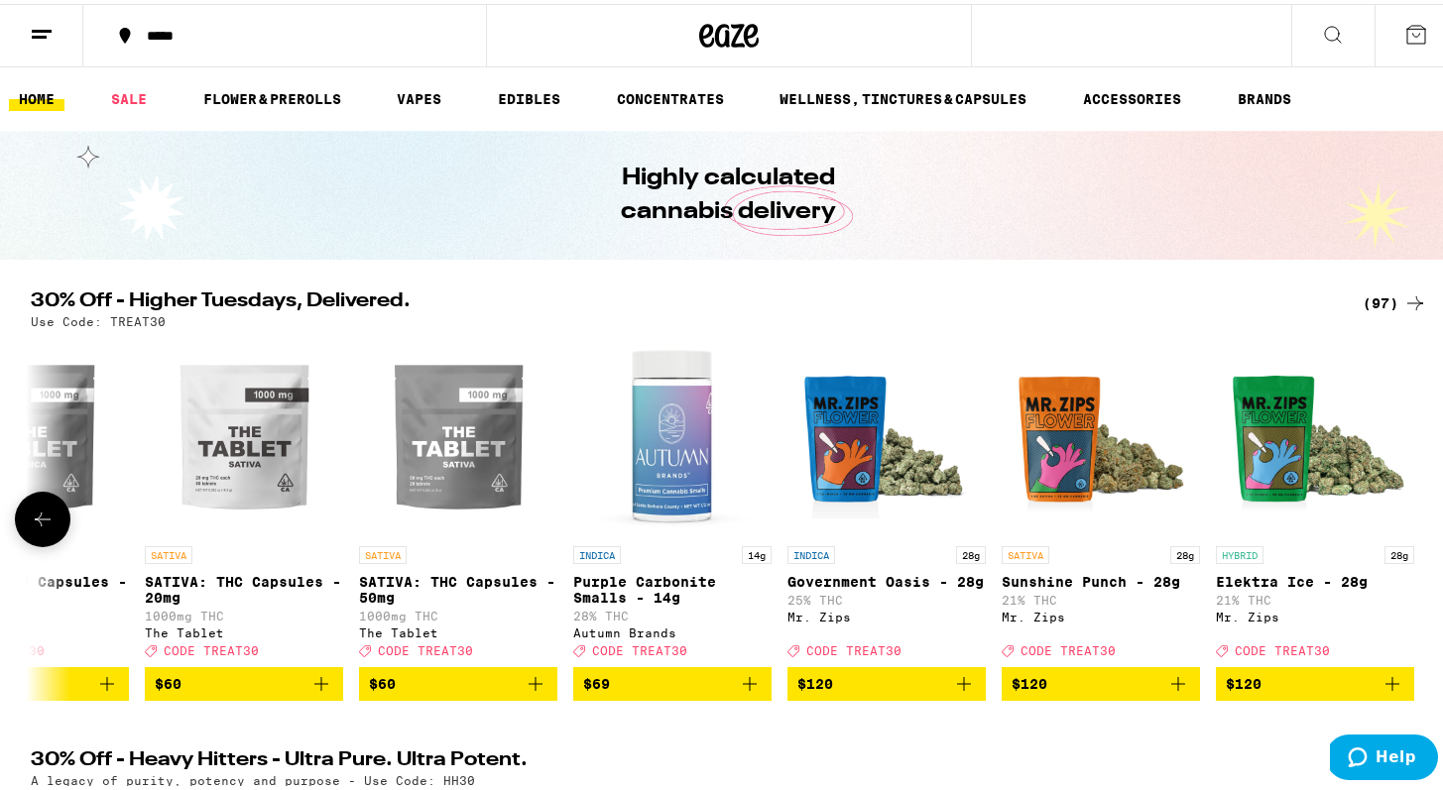
scroll to position [0, 19380]
